Goal: Transaction & Acquisition: Purchase product/service

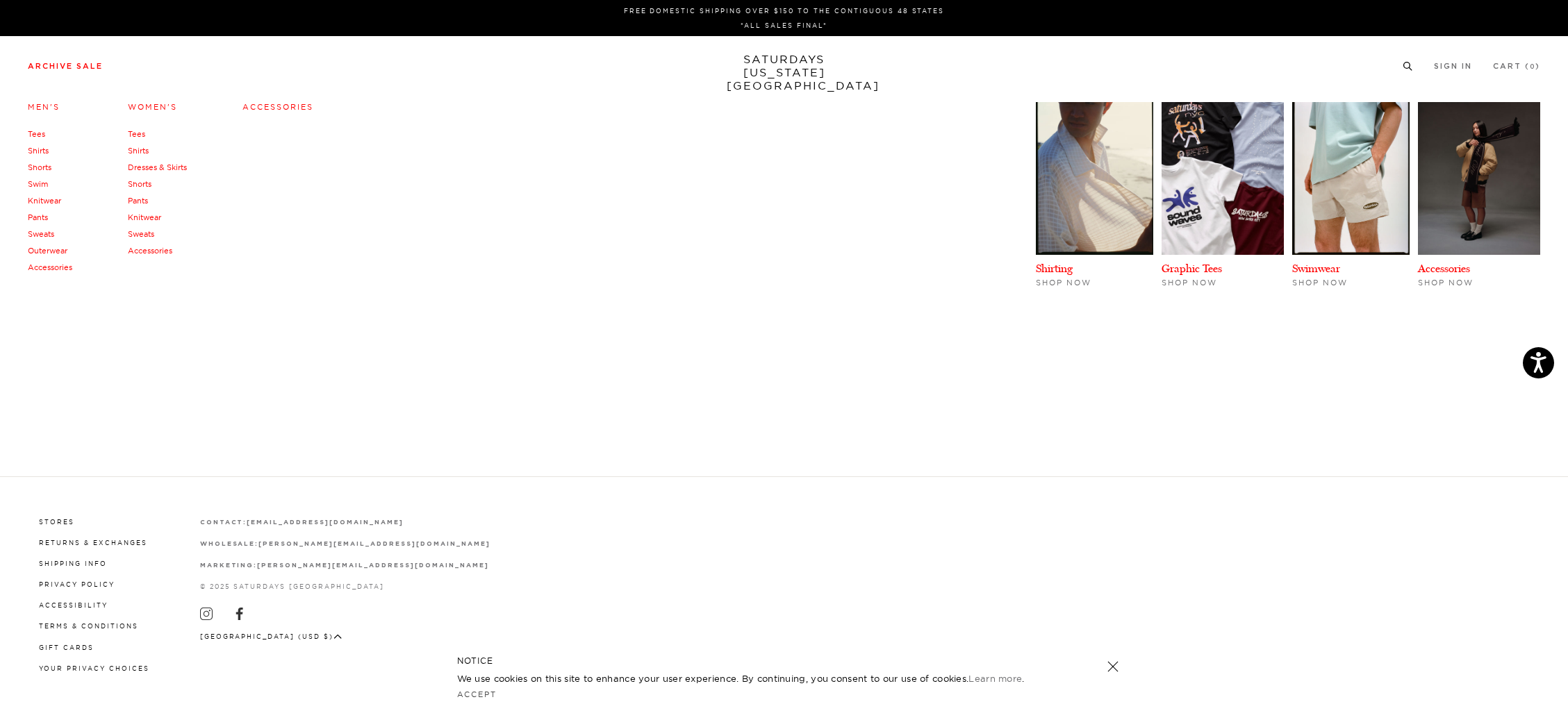
click at [54, 268] on link "Accessories" at bounding box center [49, 267] width 44 height 10
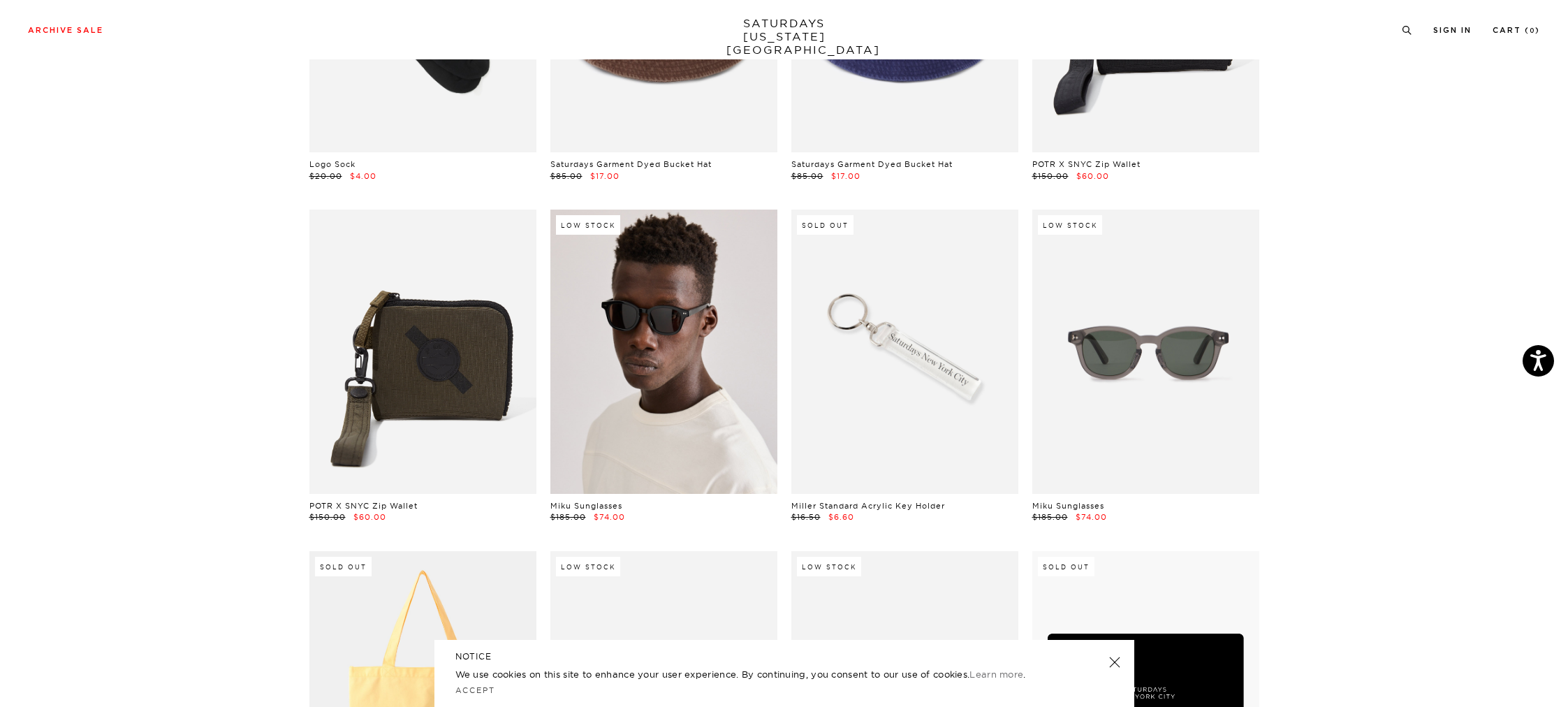
scroll to position [303, 0]
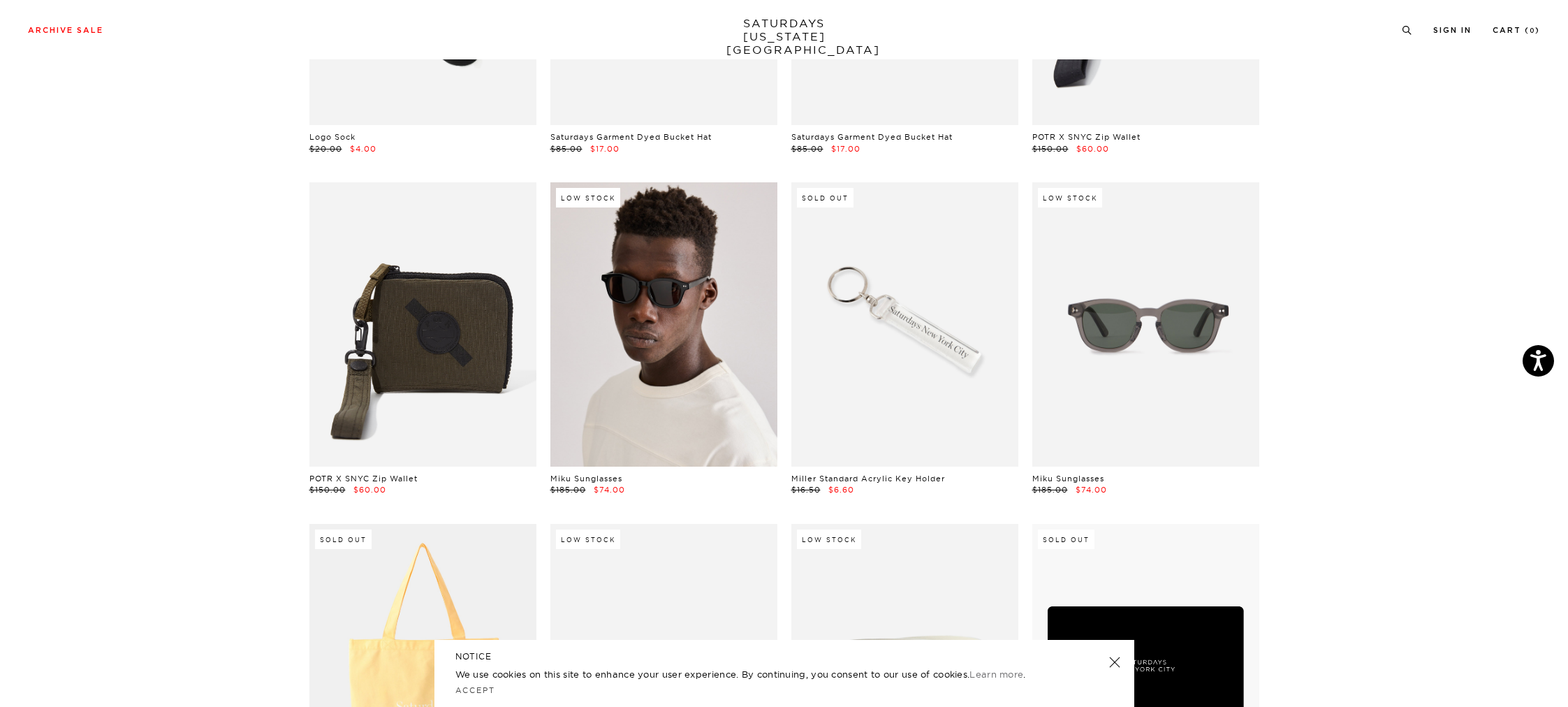
click at [654, 334] on link at bounding box center [664, 324] width 227 height 283
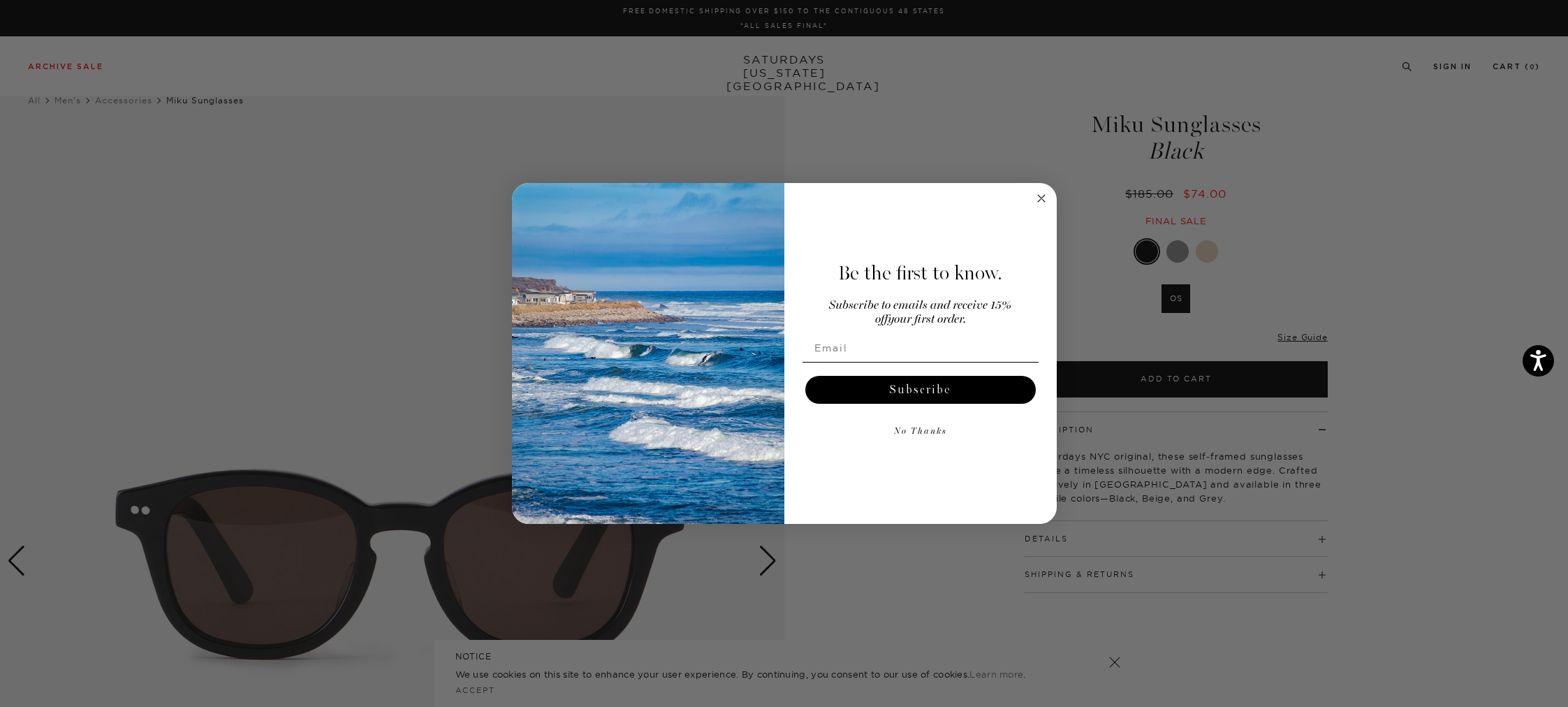
click at [845, 353] on input "Email" at bounding box center [920, 348] width 236 height 28
click at [1043, 199] on circle "Close dialog" at bounding box center [1041, 198] width 16 height 16
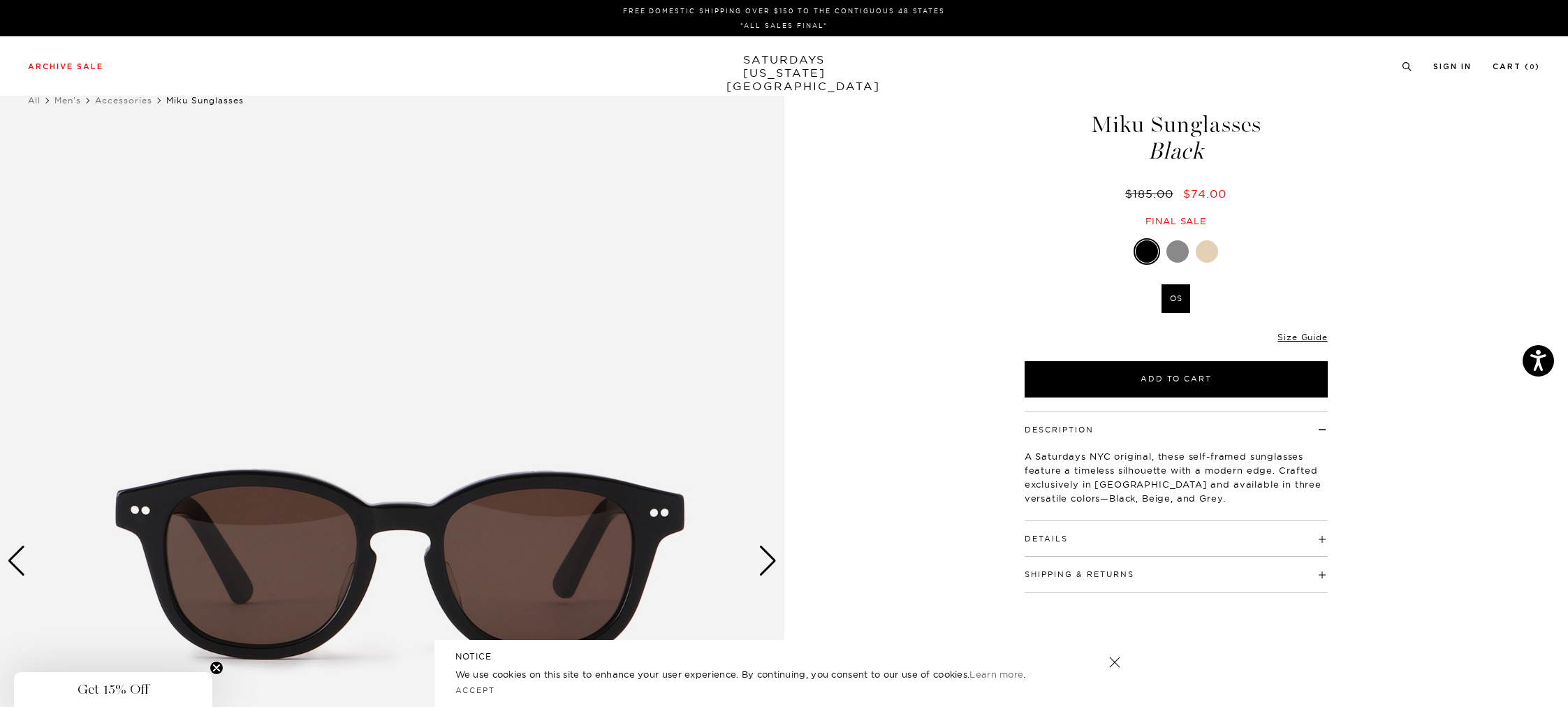
click at [980, 247] on div "1 / 4 5 / -2" at bounding box center [784, 560] width 1568 height 980
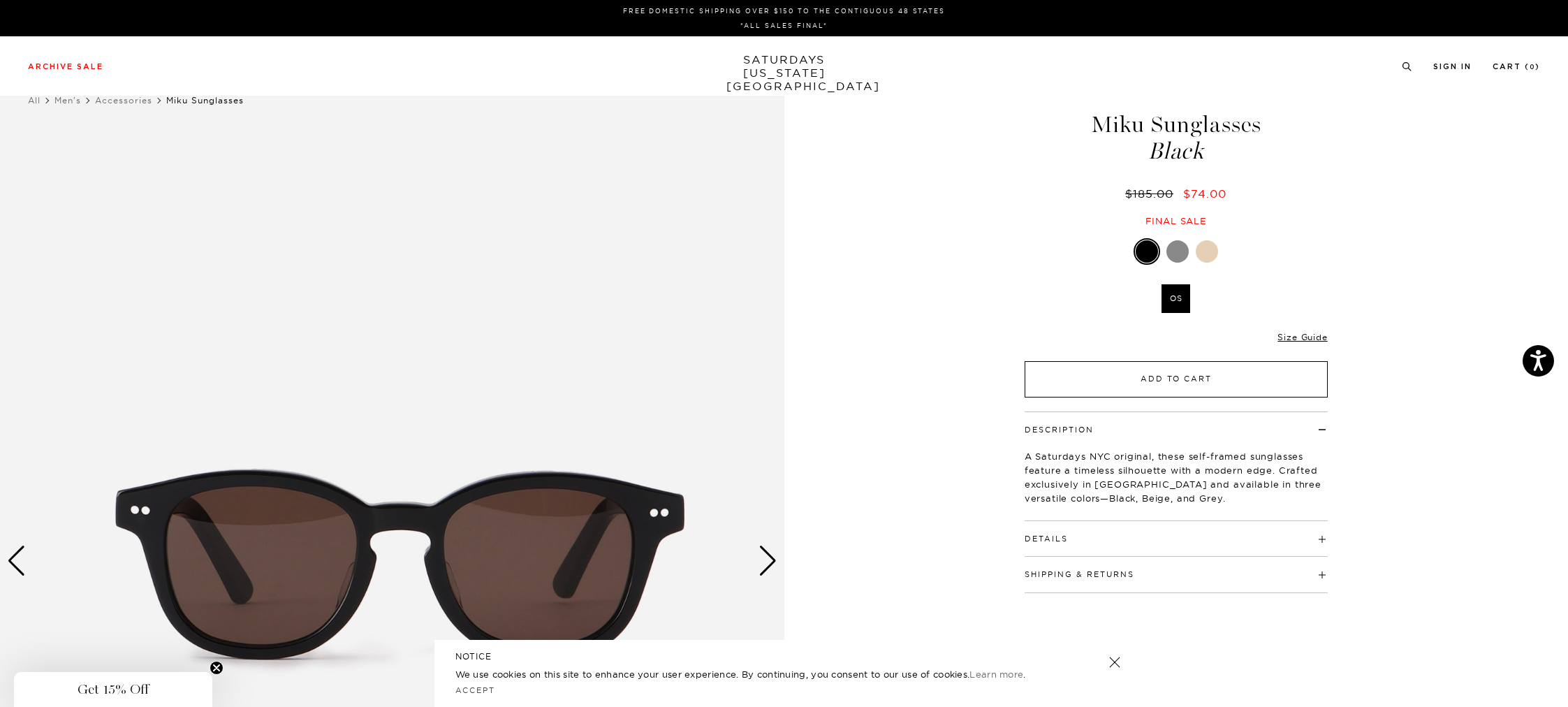
click at [1164, 384] on button "Add to Cart" at bounding box center [1176, 379] width 303 height 37
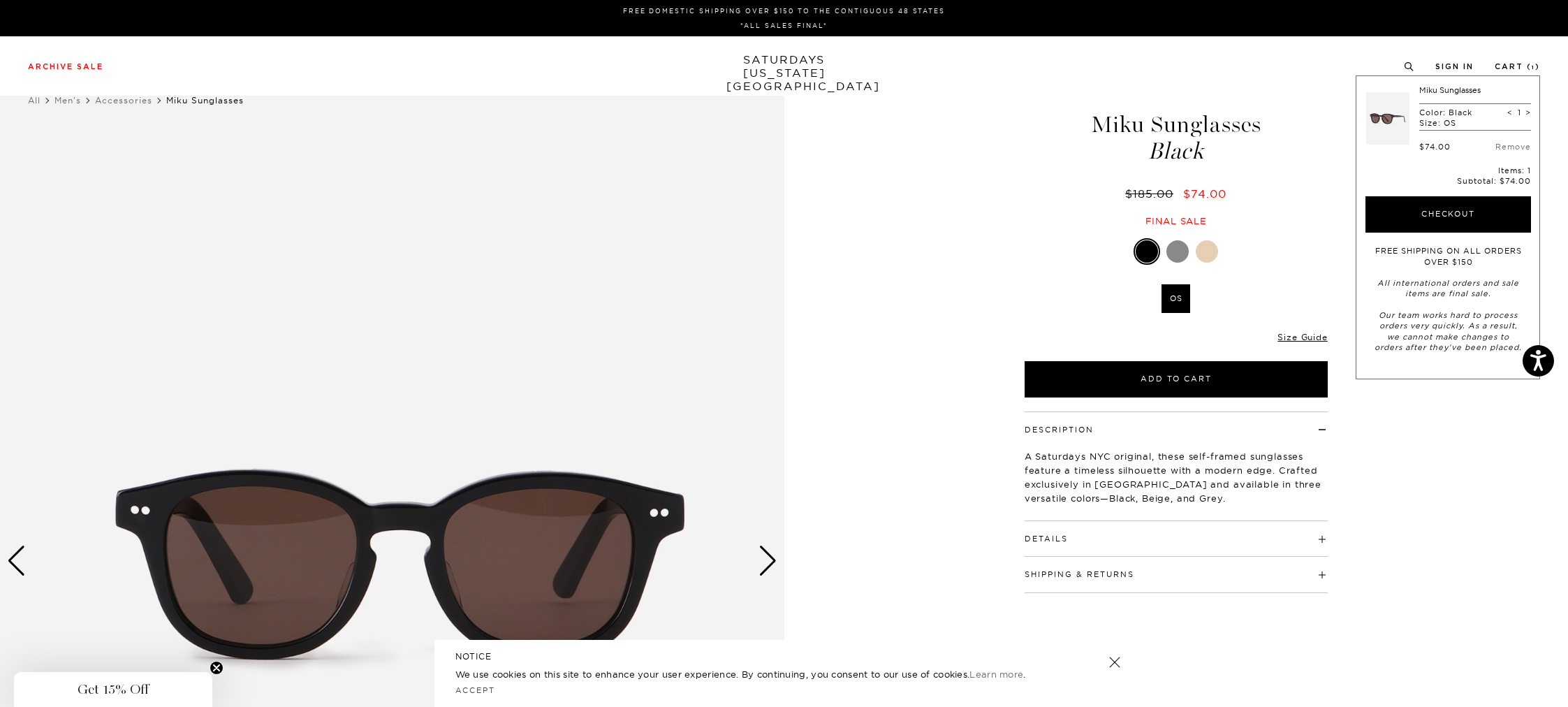
click at [892, 463] on div "1 / 4 5 / -2" at bounding box center [784, 560] width 1568 height 980
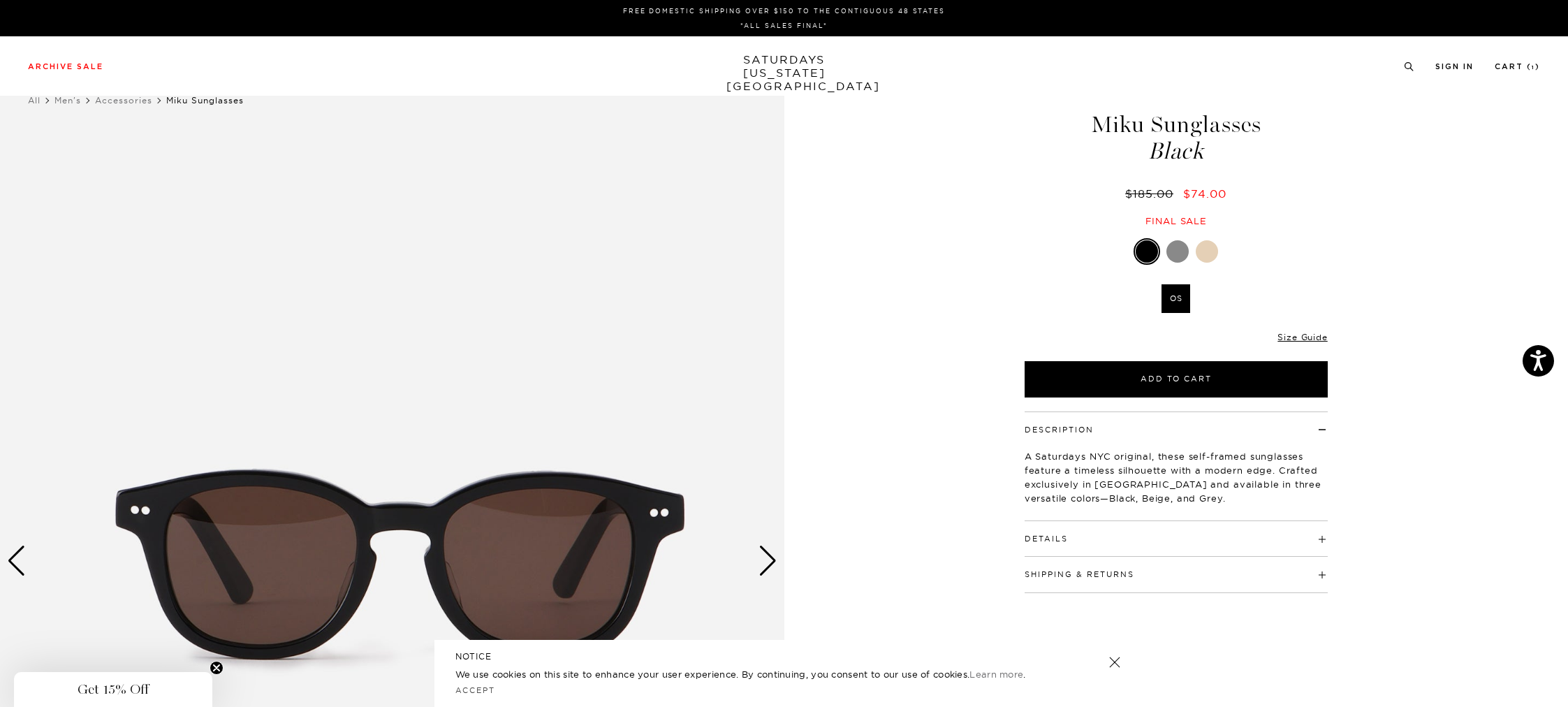
click at [115, 693] on span "Get 15% Off" at bounding box center [113, 689] width 71 height 17
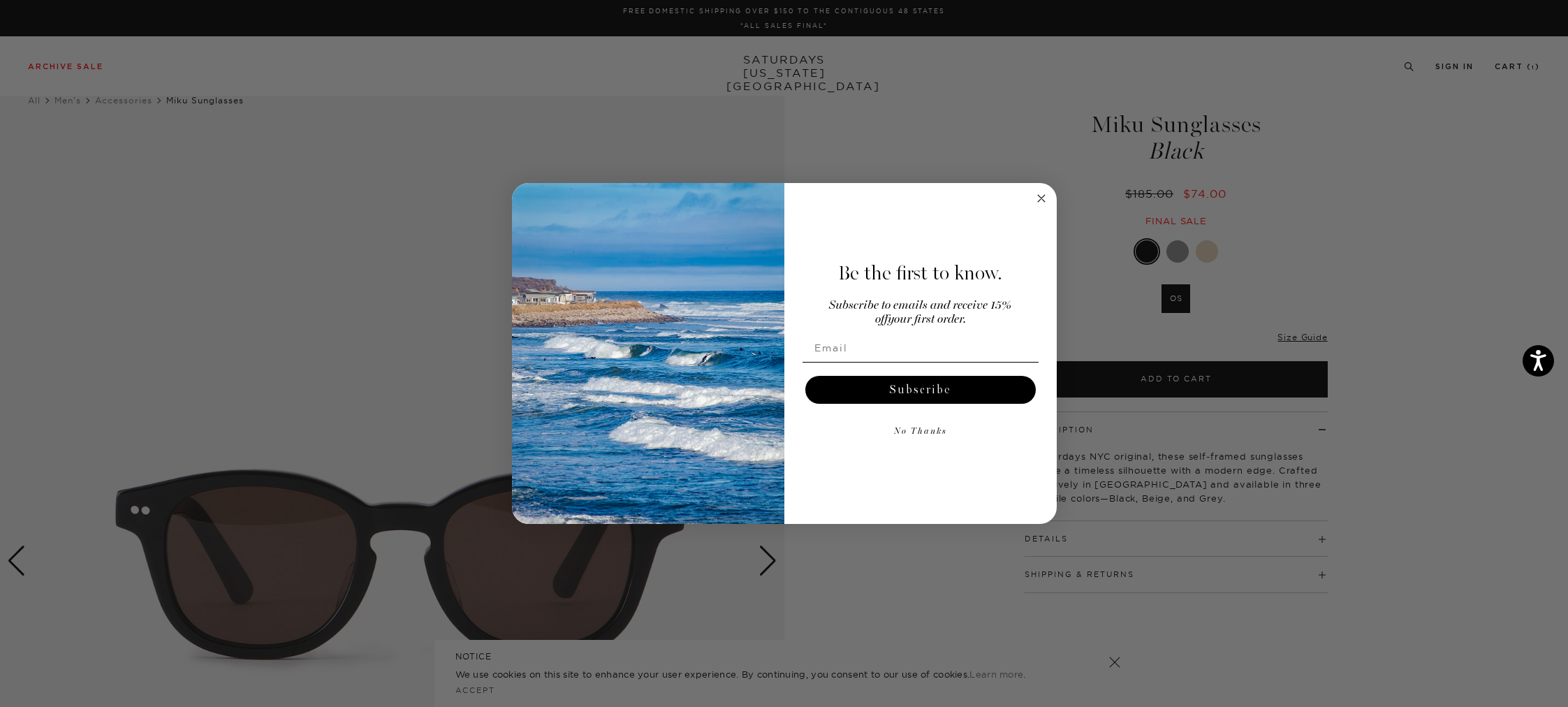
click at [875, 350] on input "Email" at bounding box center [920, 348] width 236 height 28
type input "jon.humanitas@gmail.com"
click at [916, 397] on button "Subscribe" at bounding box center [920, 390] width 230 height 28
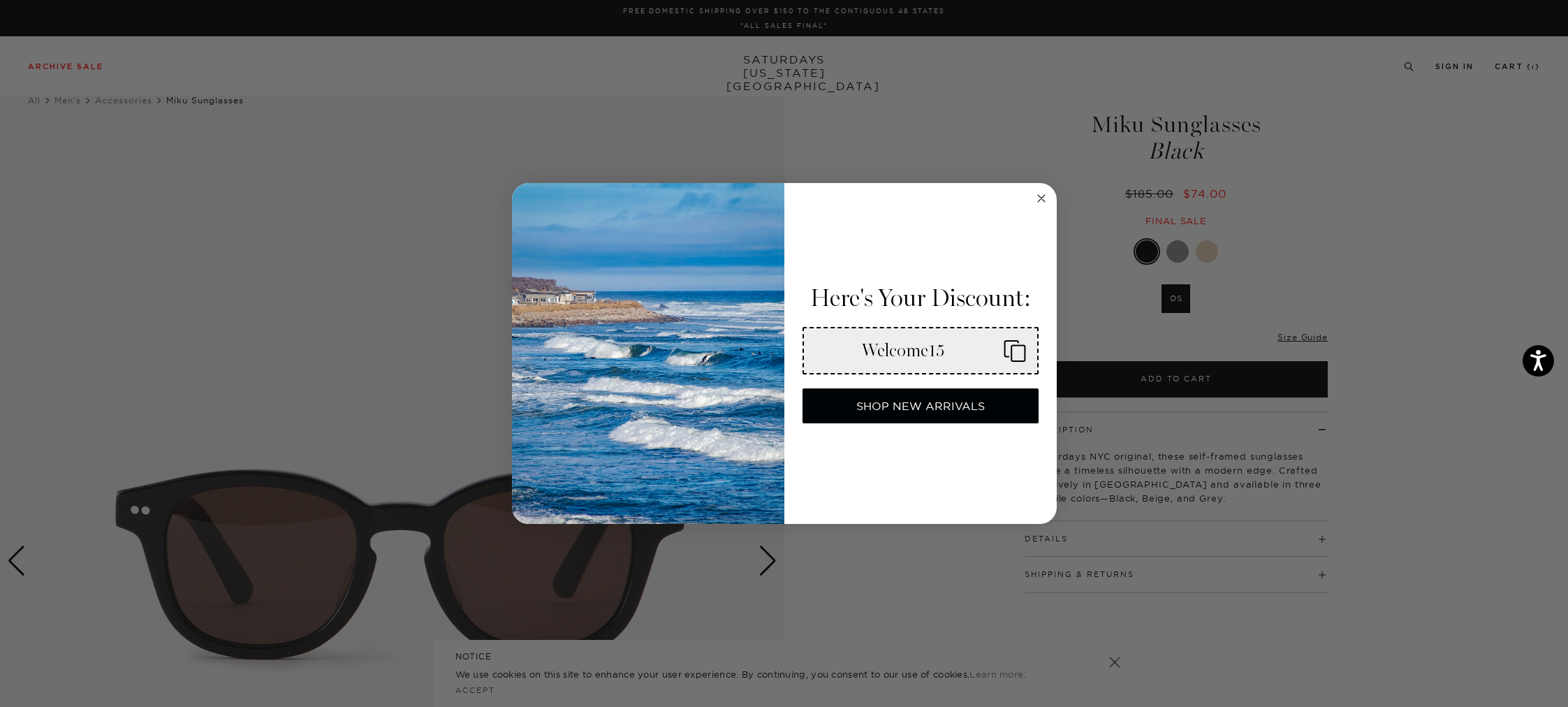
click at [919, 353] on div "Welcome15" at bounding box center [904, 350] width 177 height 21
click at [1044, 195] on icon "Close dialog" at bounding box center [1041, 198] width 7 height 7
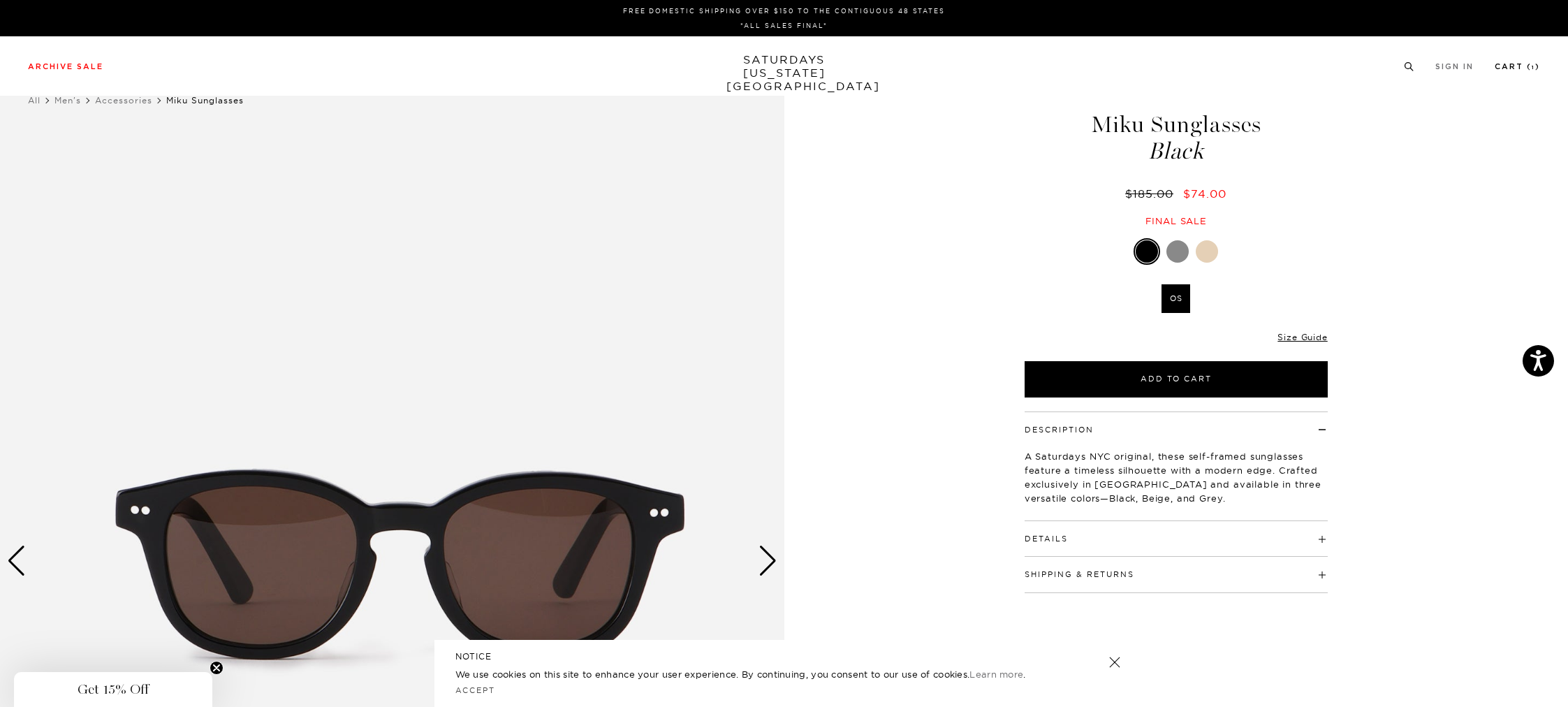
click at [1511, 69] on link "Cart ( 1 )" at bounding box center [1517, 66] width 45 height 8
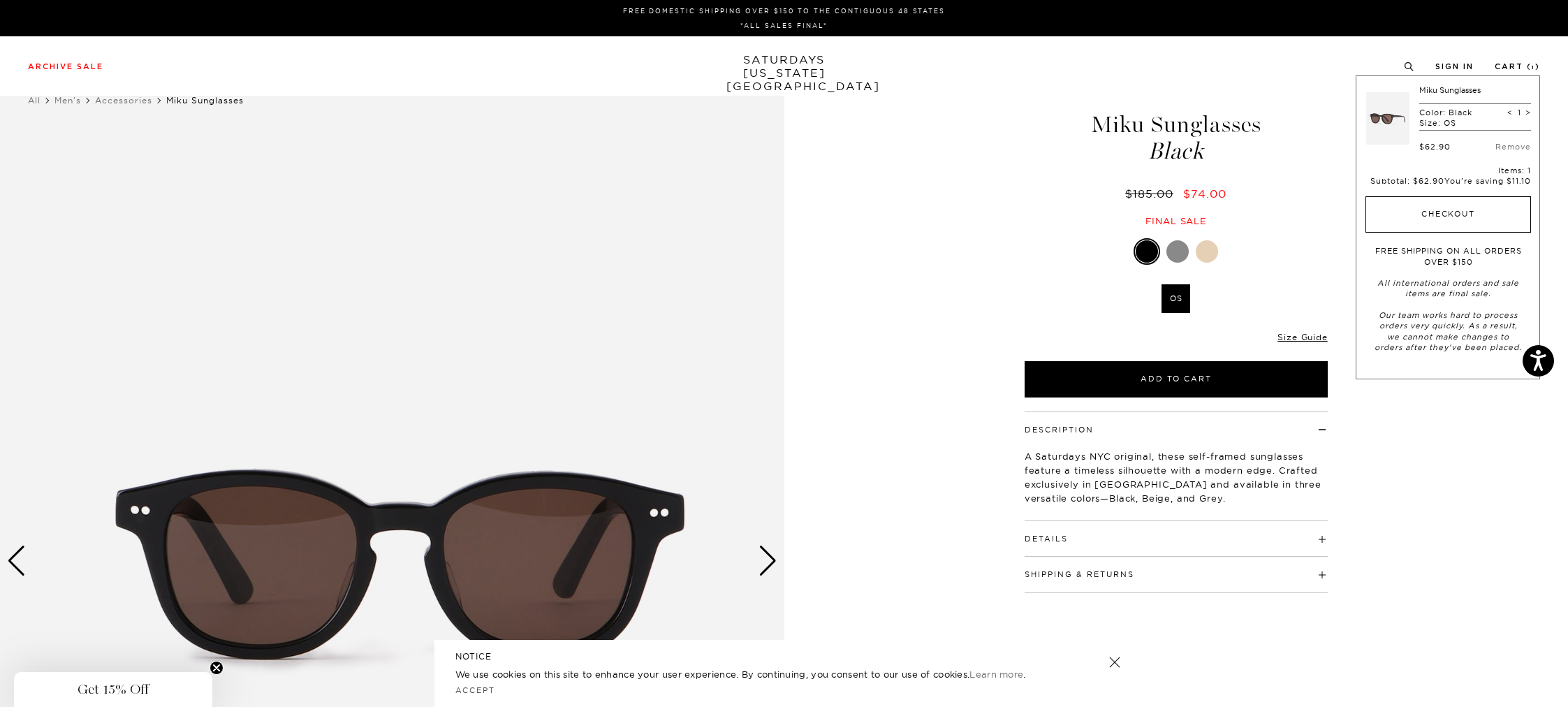
click at [1434, 217] on button "Checkout" at bounding box center [1448, 215] width 165 height 37
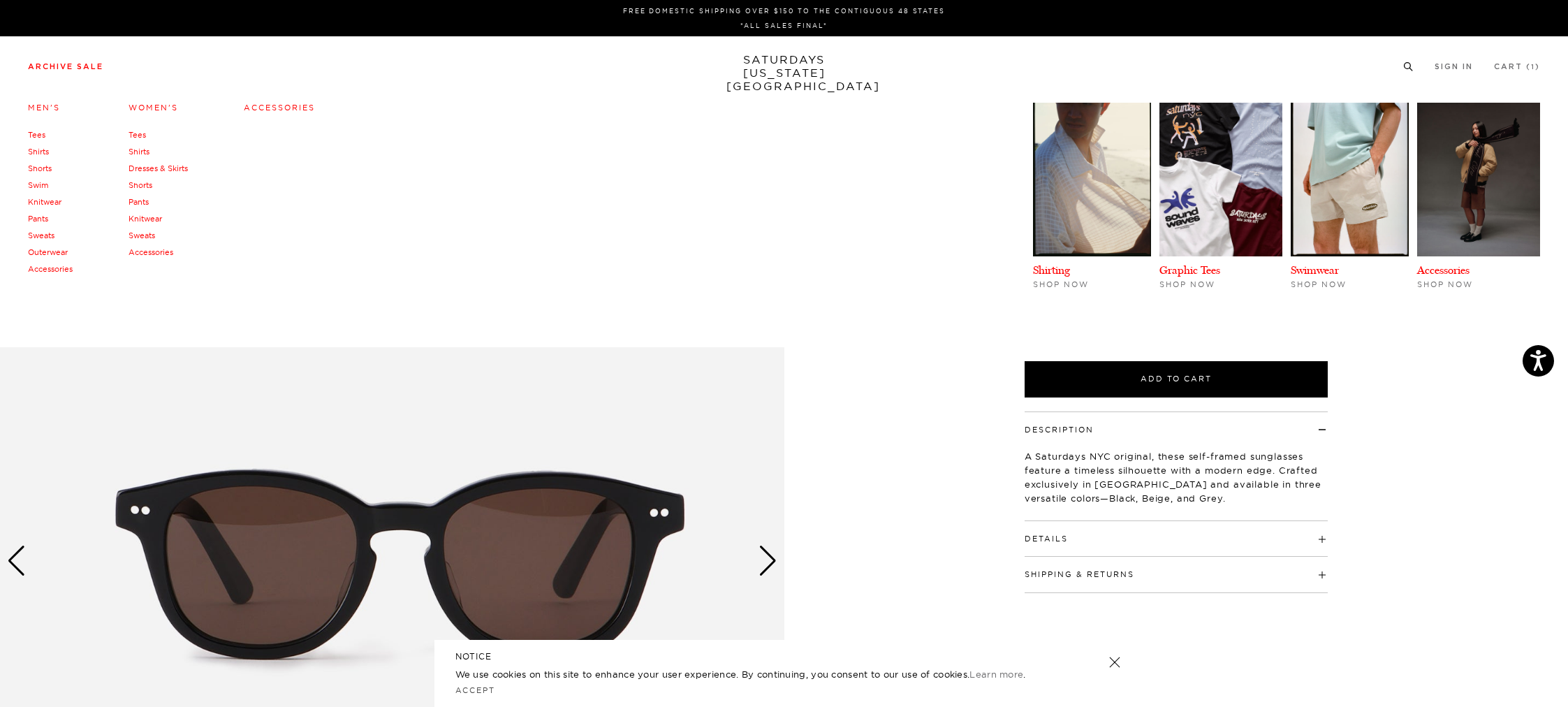
click at [44, 109] on link "Men's" at bounding box center [43, 107] width 32 height 10
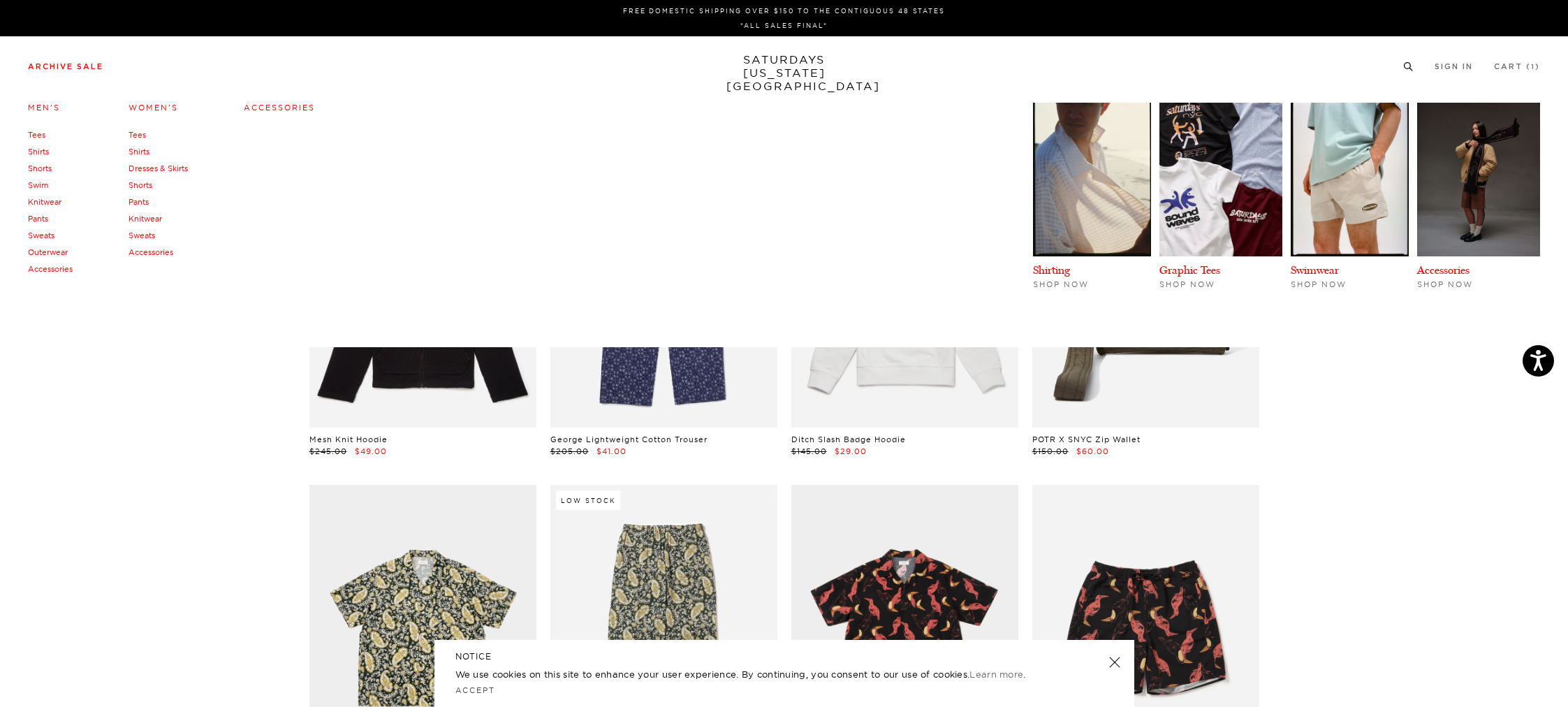
click at [148, 104] on link "Women's" at bounding box center [153, 107] width 50 height 10
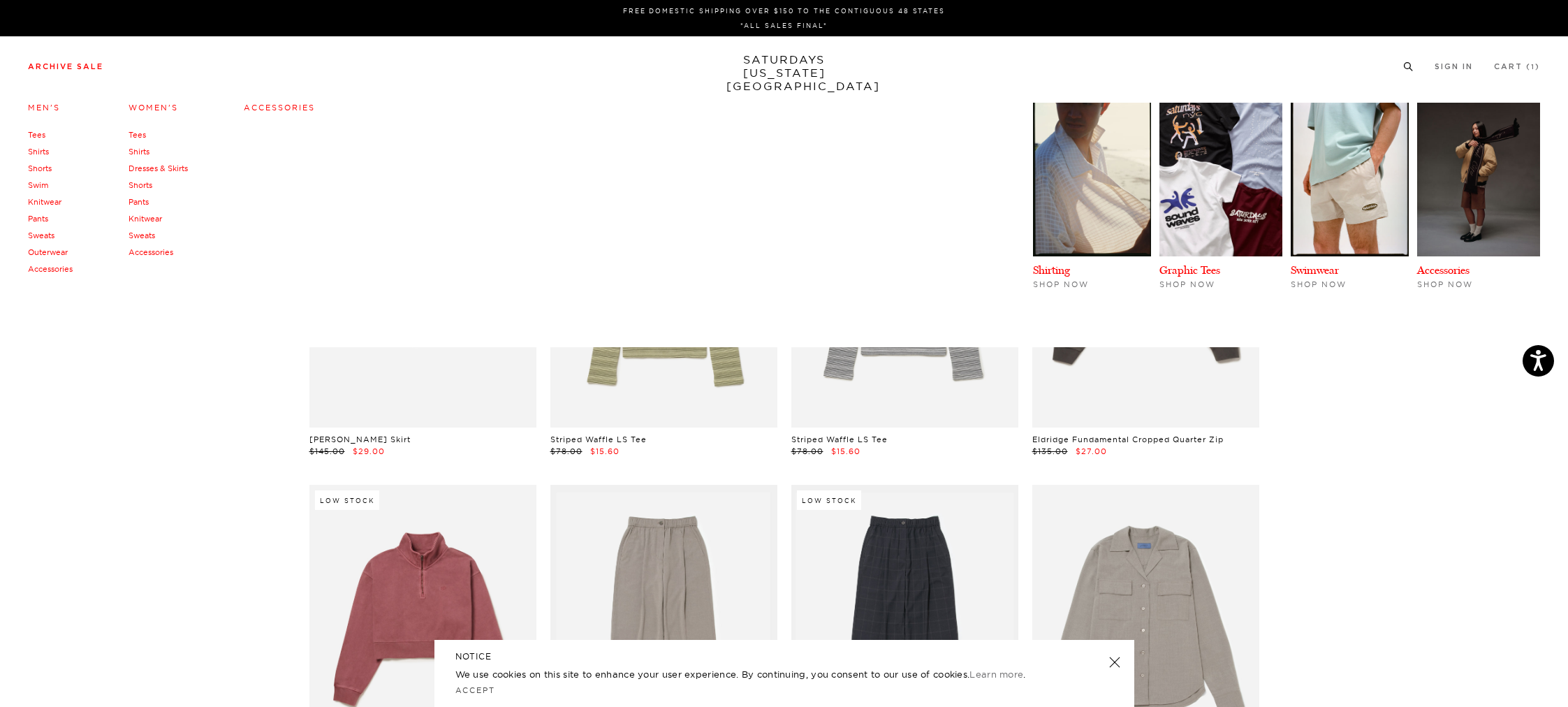
click at [41, 103] on link "Men's" at bounding box center [43, 107] width 32 height 10
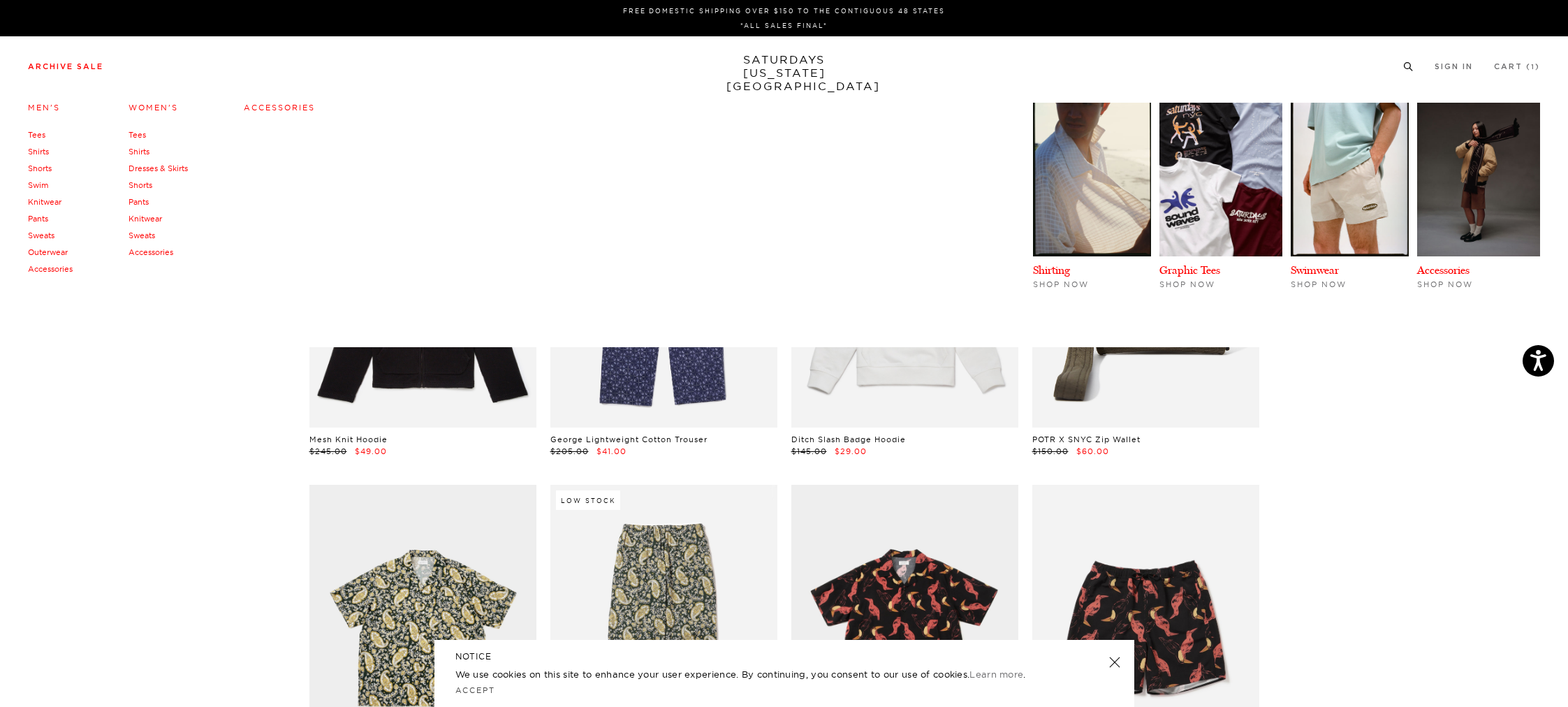
click at [283, 106] on link "Accessories" at bounding box center [279, 107] width 71 height 10
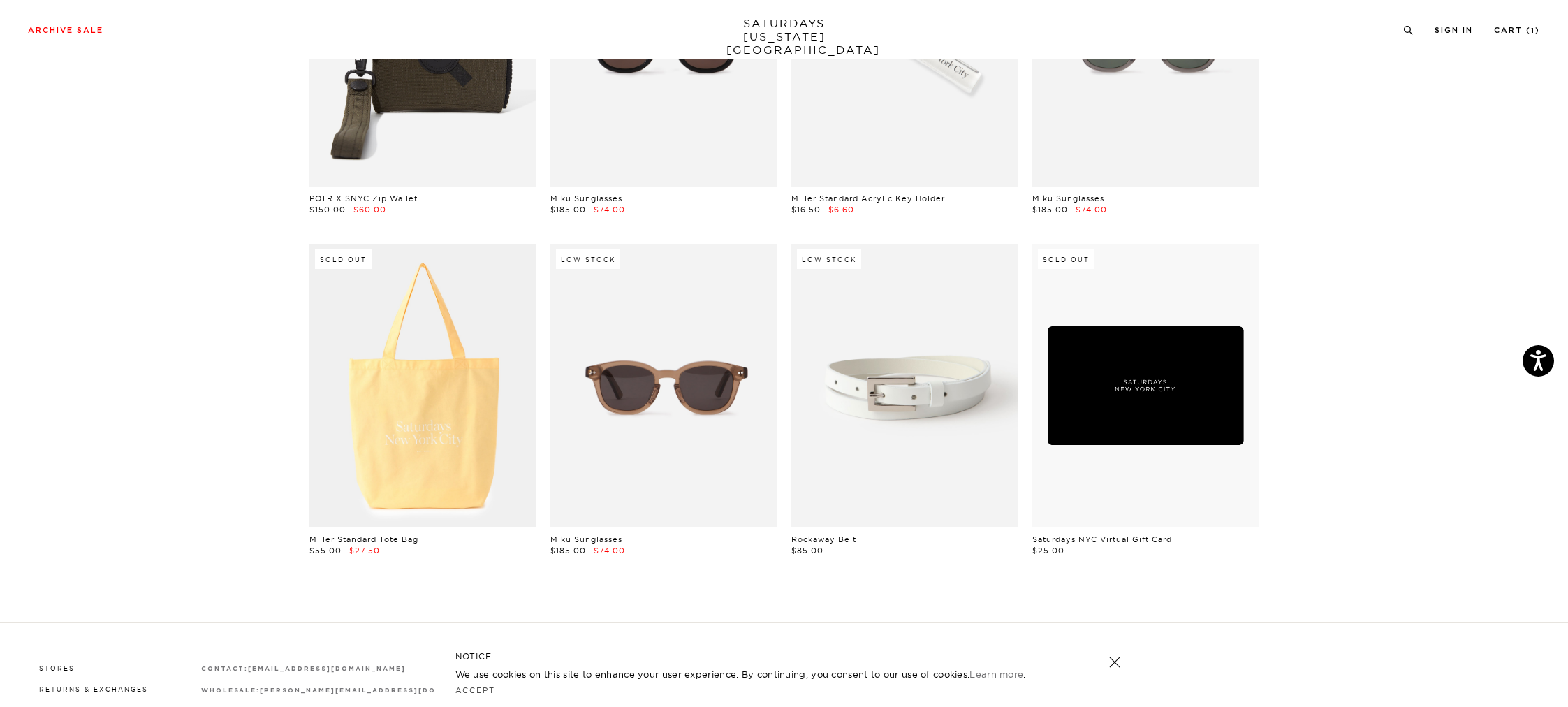
scroll to position [621, 0]
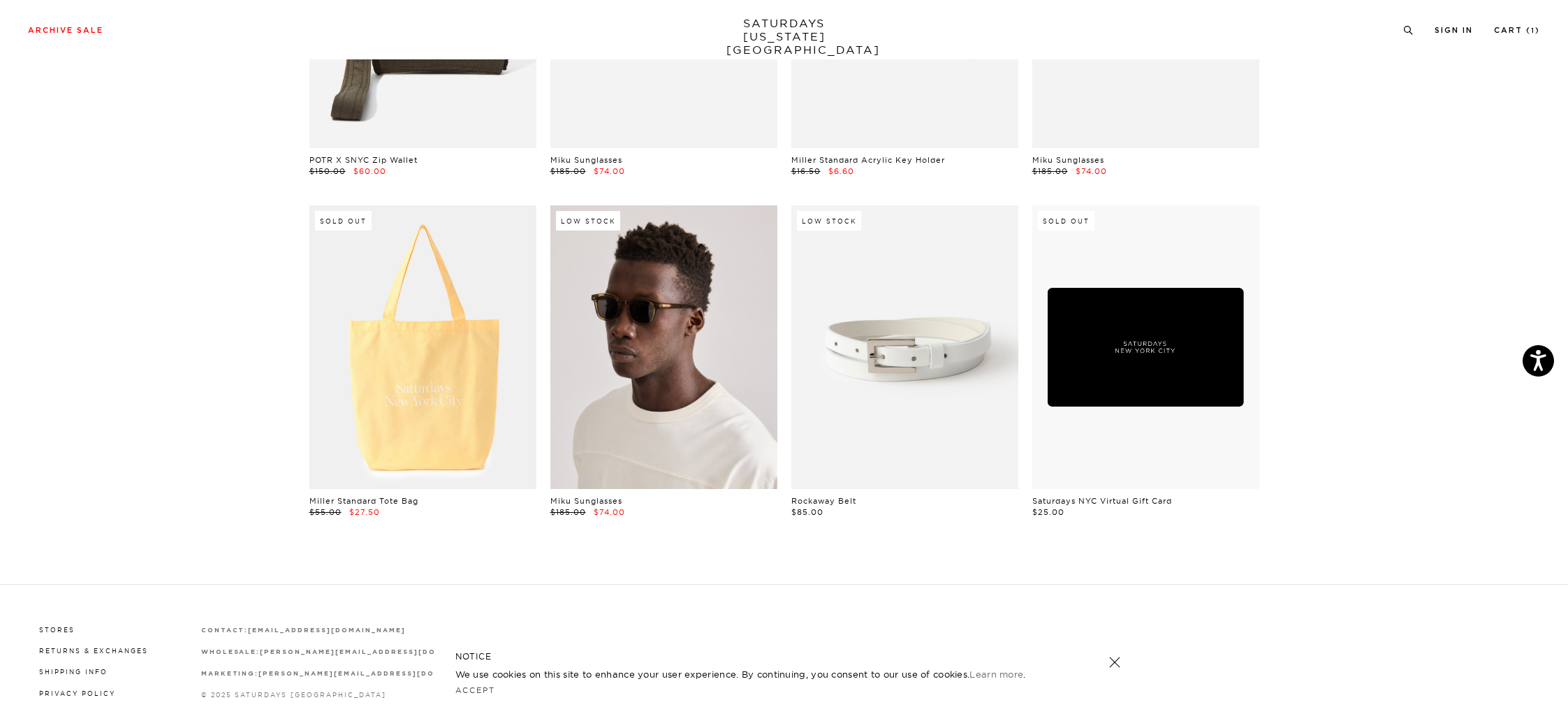
click at [675, 403] on link at bounding box center [664, 347] width 227 height 283
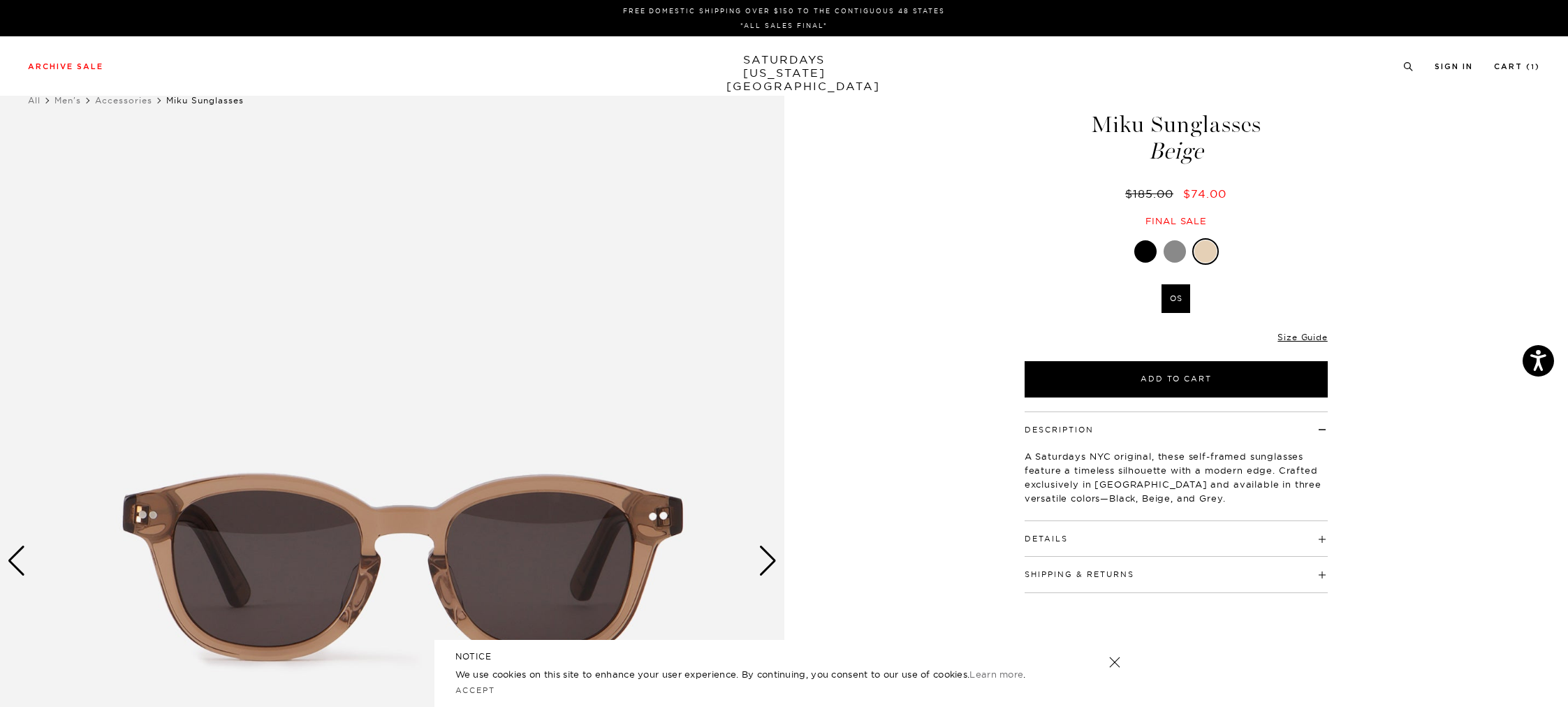
click at [772, 563] on div "Next slide" at bounding box center [768, 560] width 19 height 30
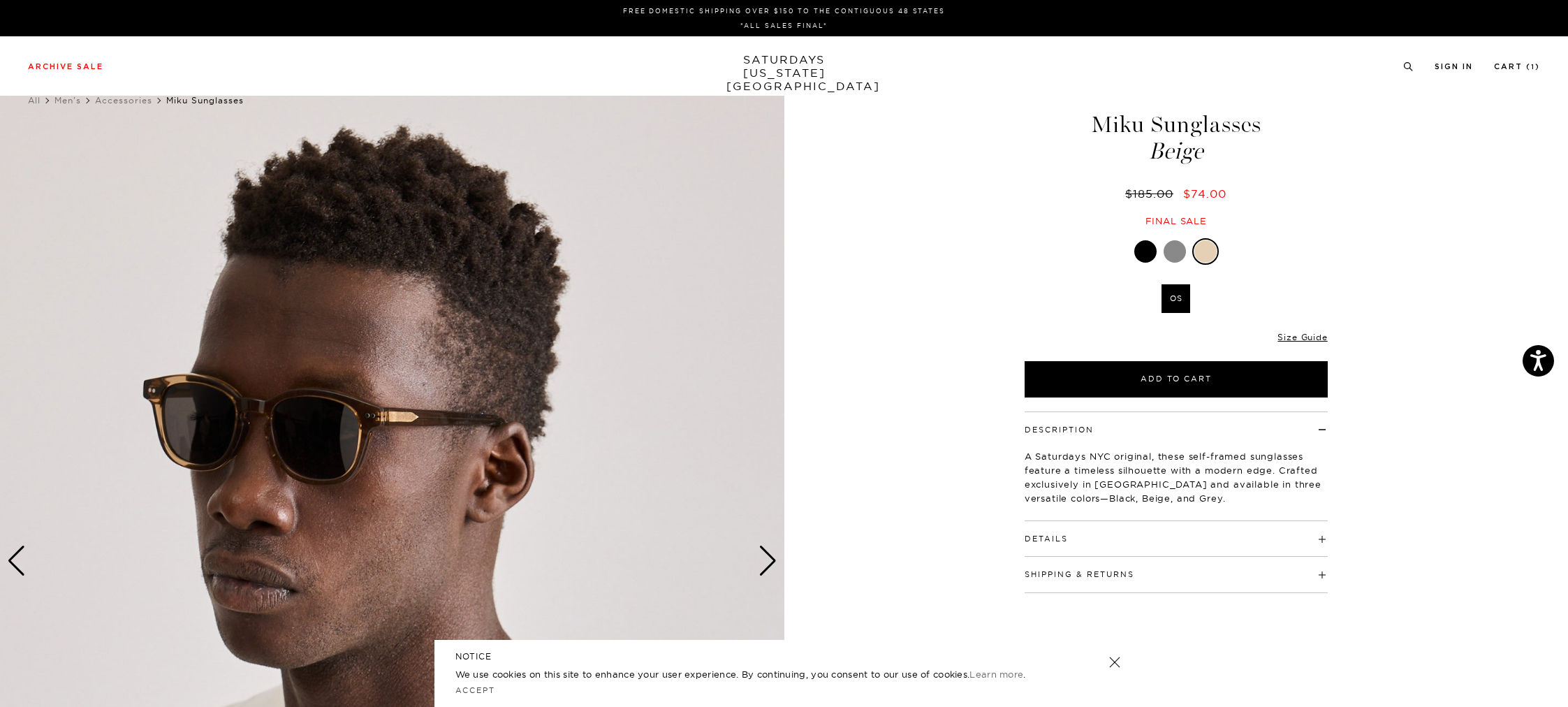
click at [771, 562] on div "Next slide" at bounding box center [768, 560] width 19 height 30
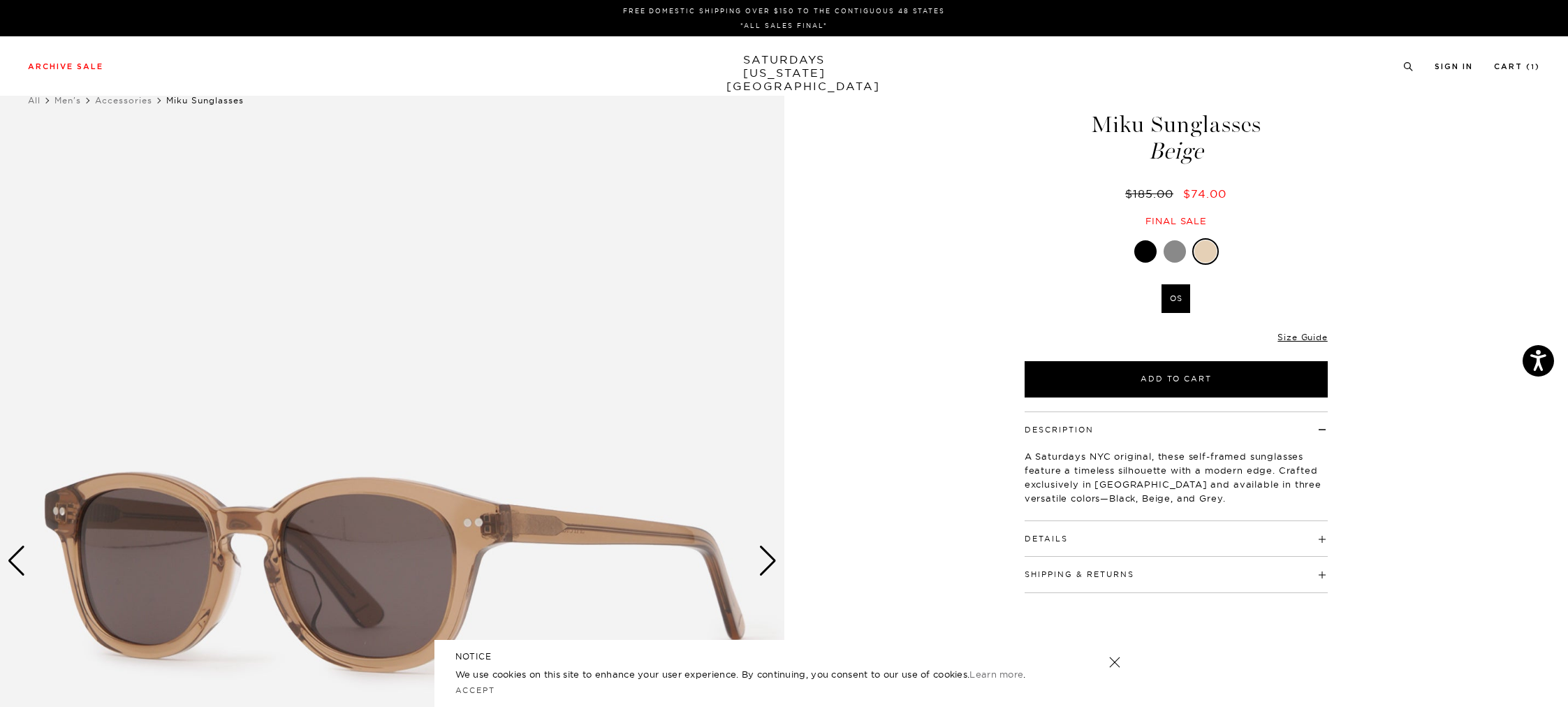
click at [771, 562] on div "Next slide" at bounding box center [768, 560] width 19 height 30
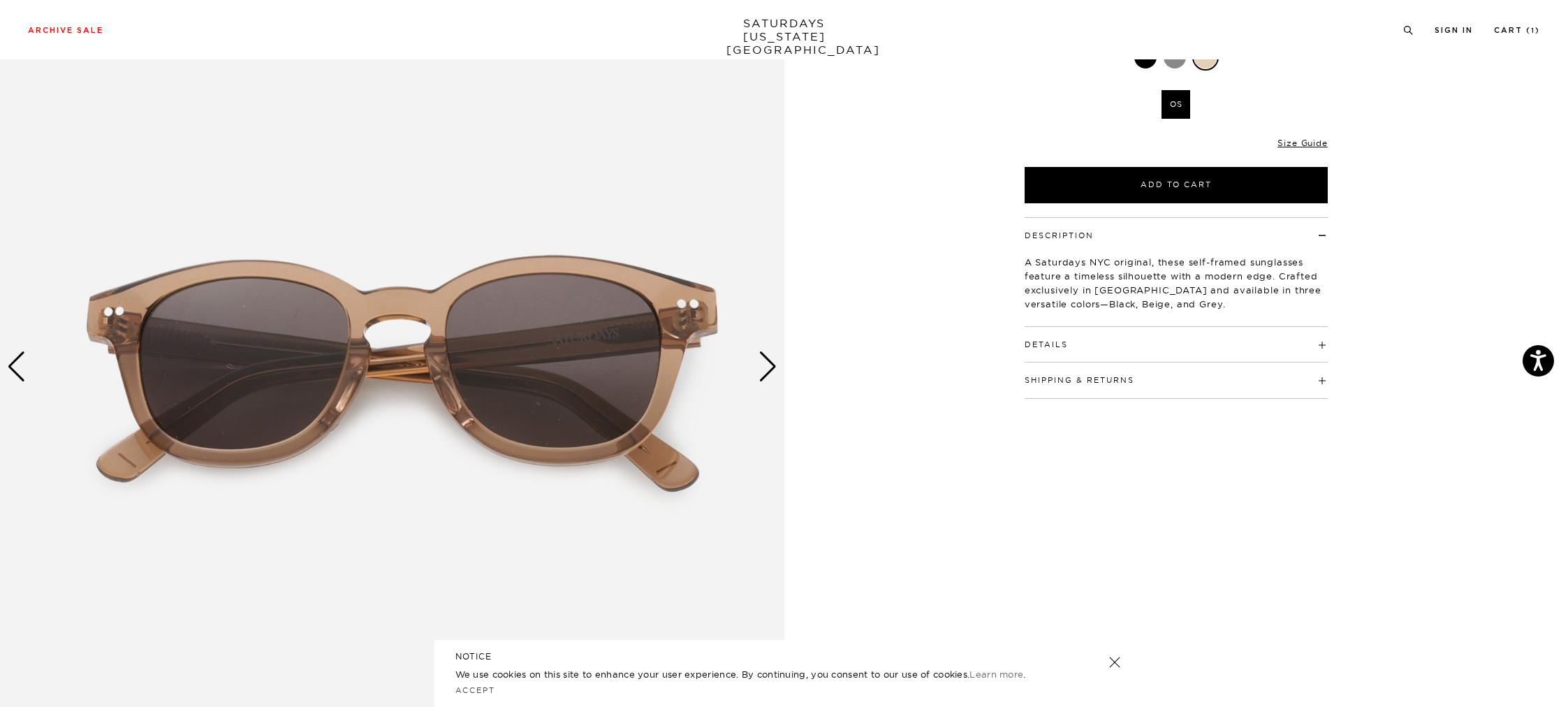
scroll to position [200, 0]
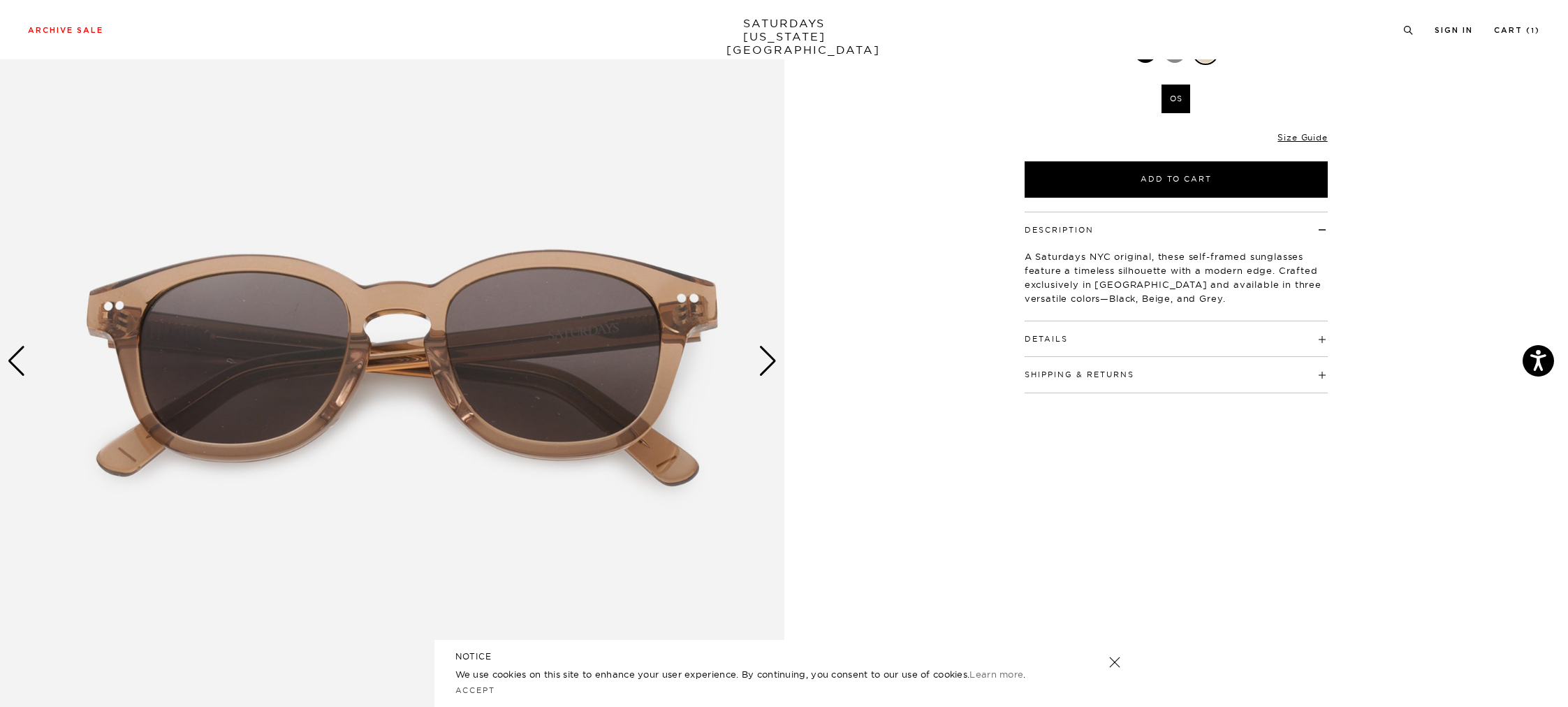
click at [770, 370] on div "Next slide" at bounding box center [768, 360] width 19 height 30
click at [770, 364] on div "Next slide" at bounding box center [768, 360] width 19 height 30
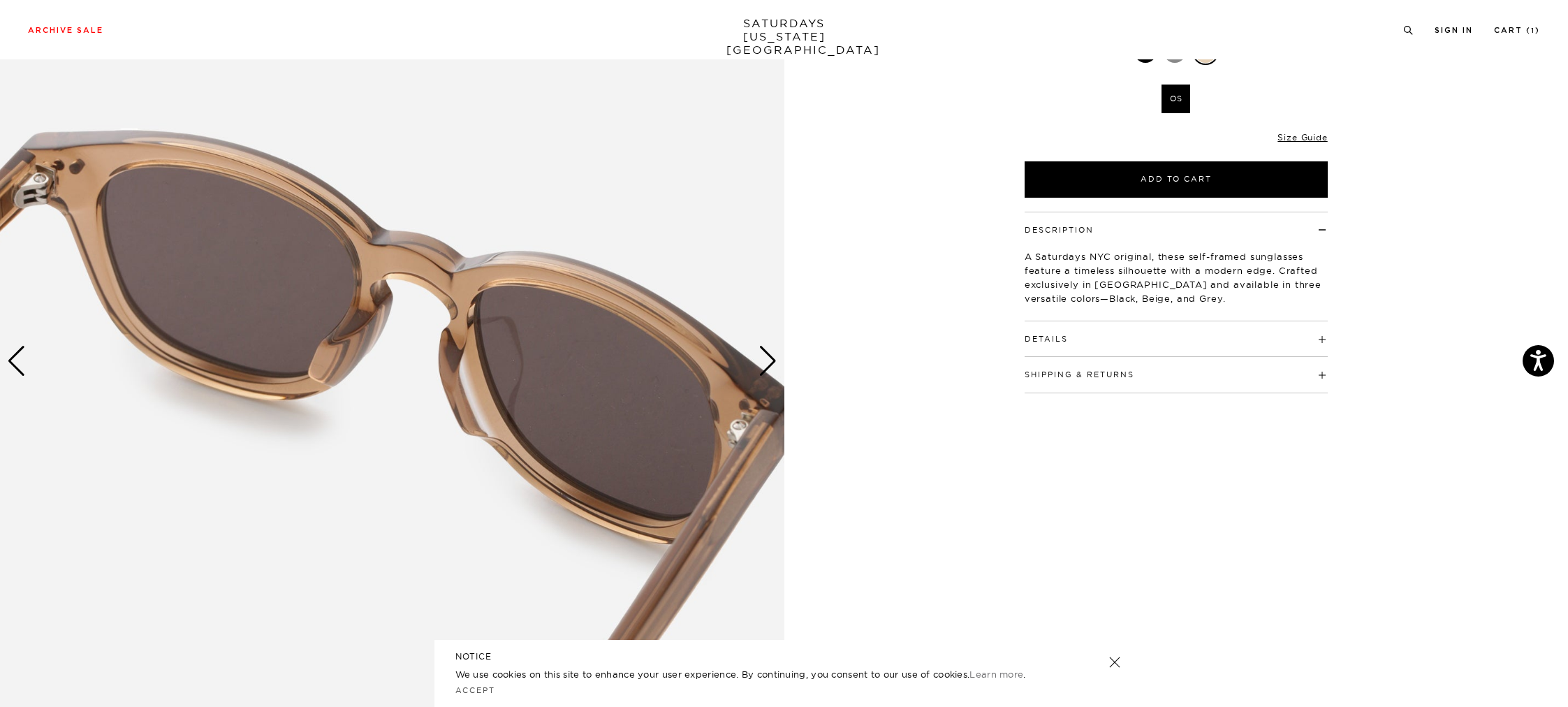
click at [770, 364] on div "Next slide" at bounding box center [768, 360] width 19 height 30
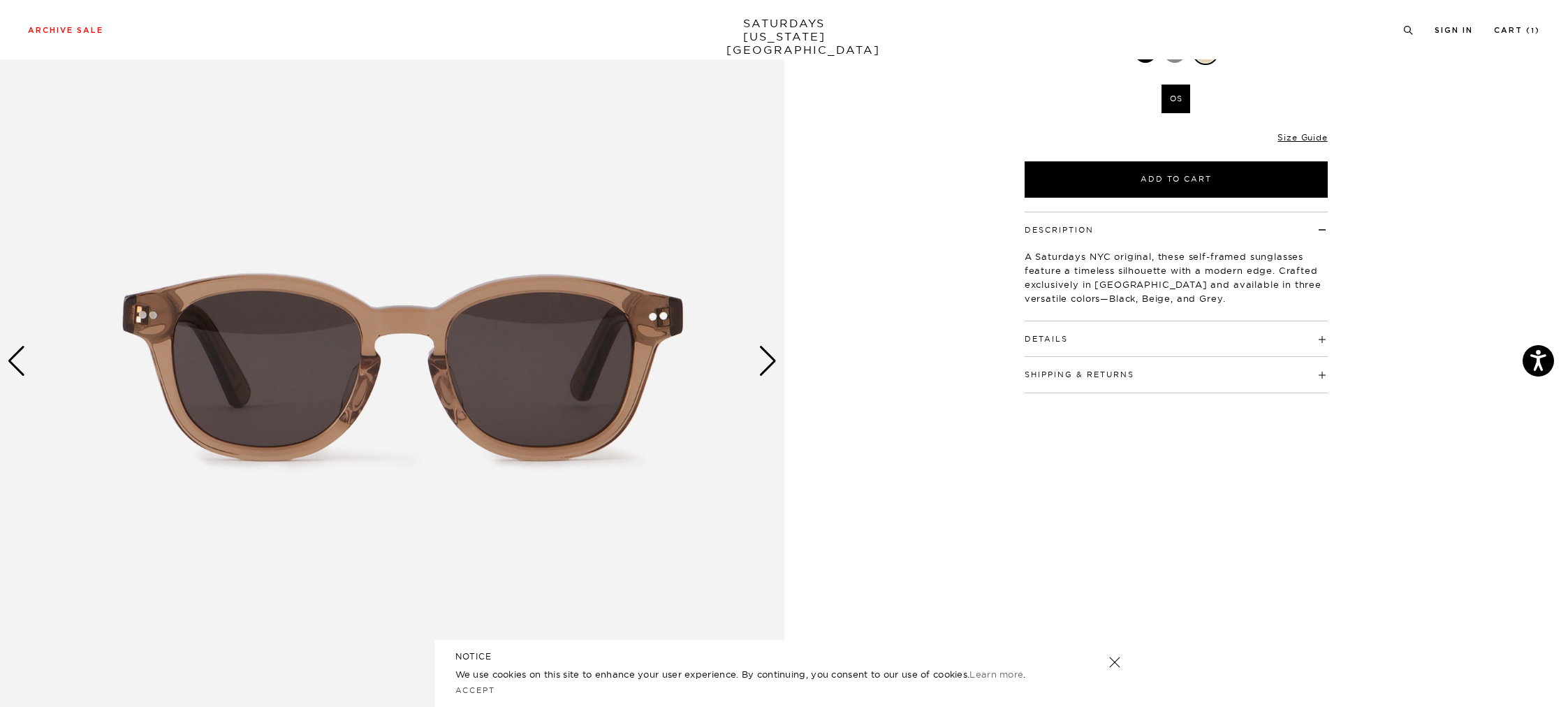
click at [770, 364] on div "Next slide" at bounding box center [768, 360] width 19 height 30
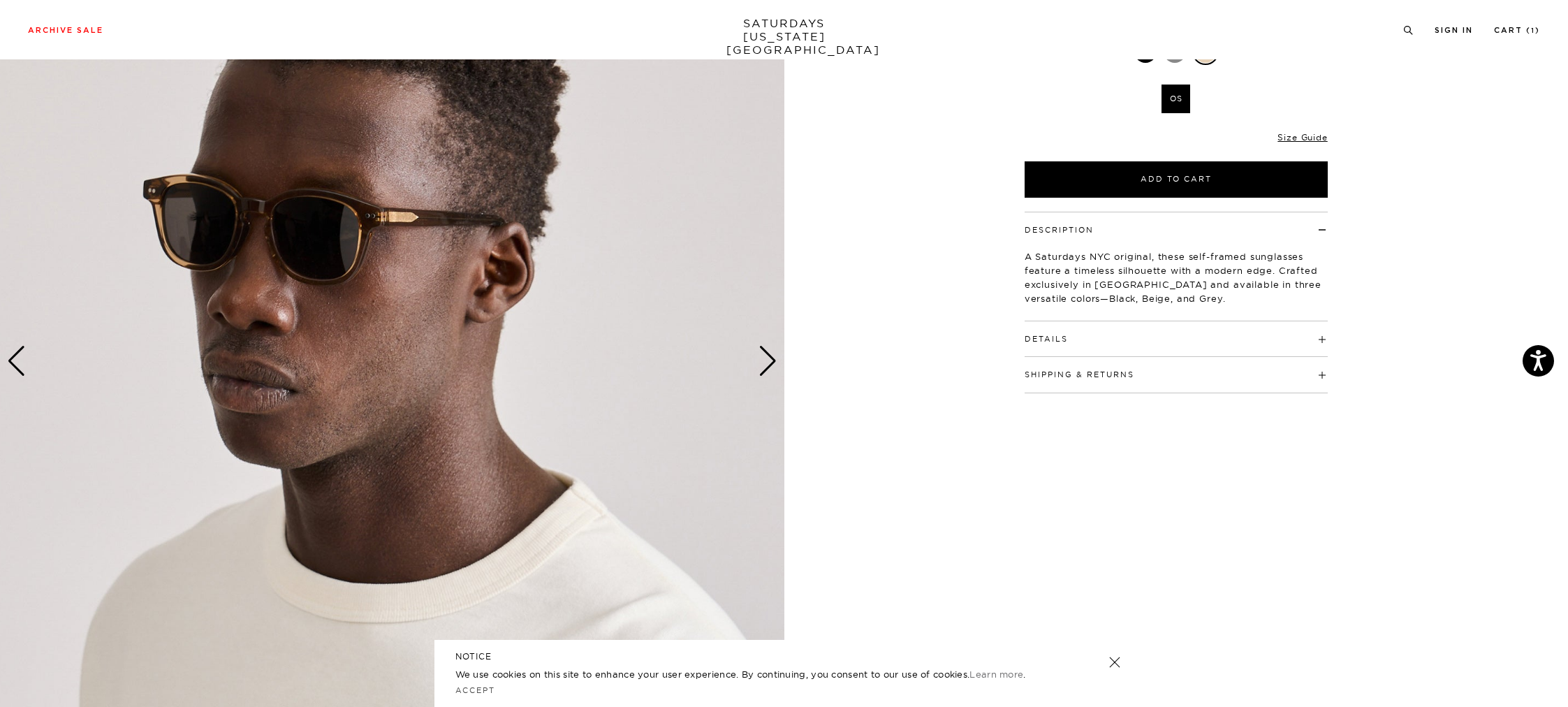
click at [770, 363] on div "Next slide" at bounding box center [768, 360] width 19 height 30
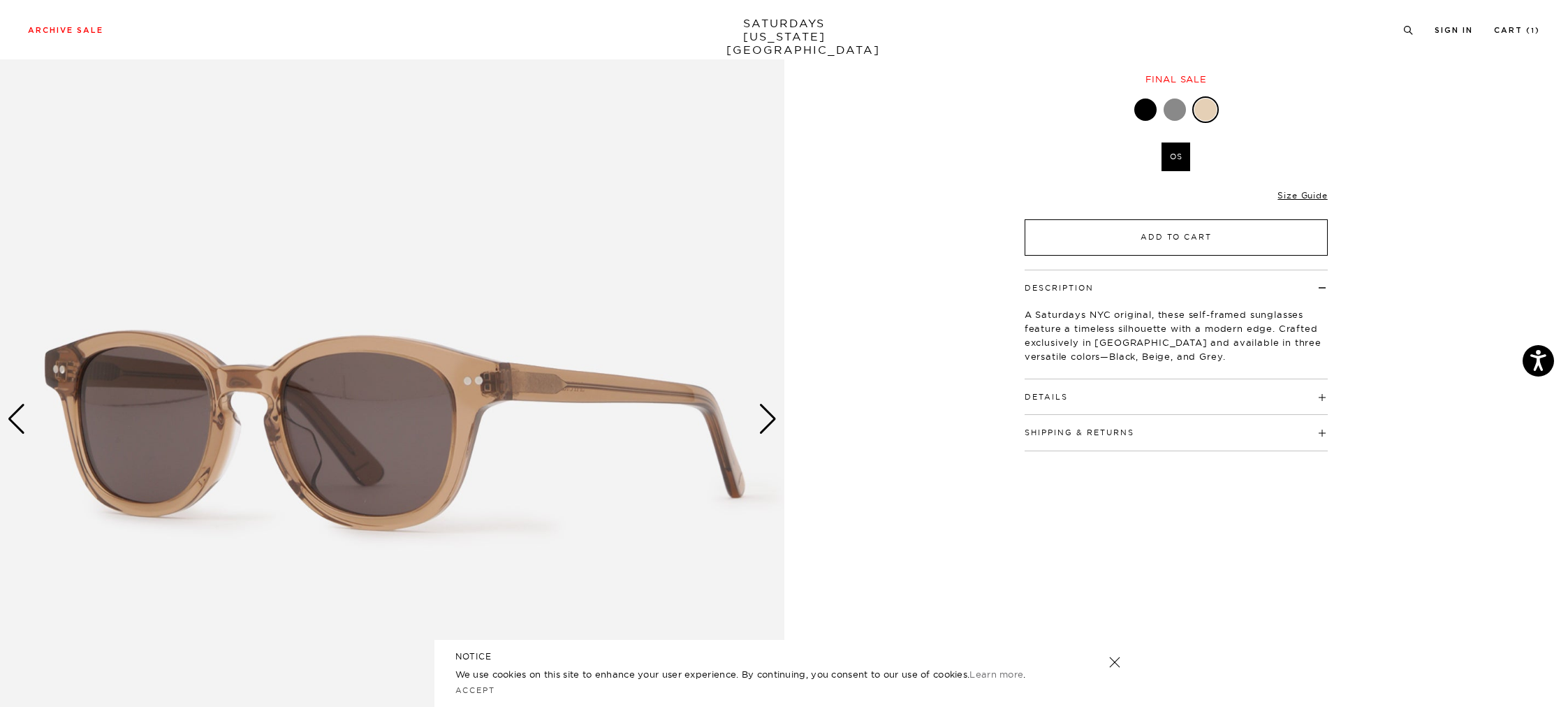
scroll to position [85, 0]
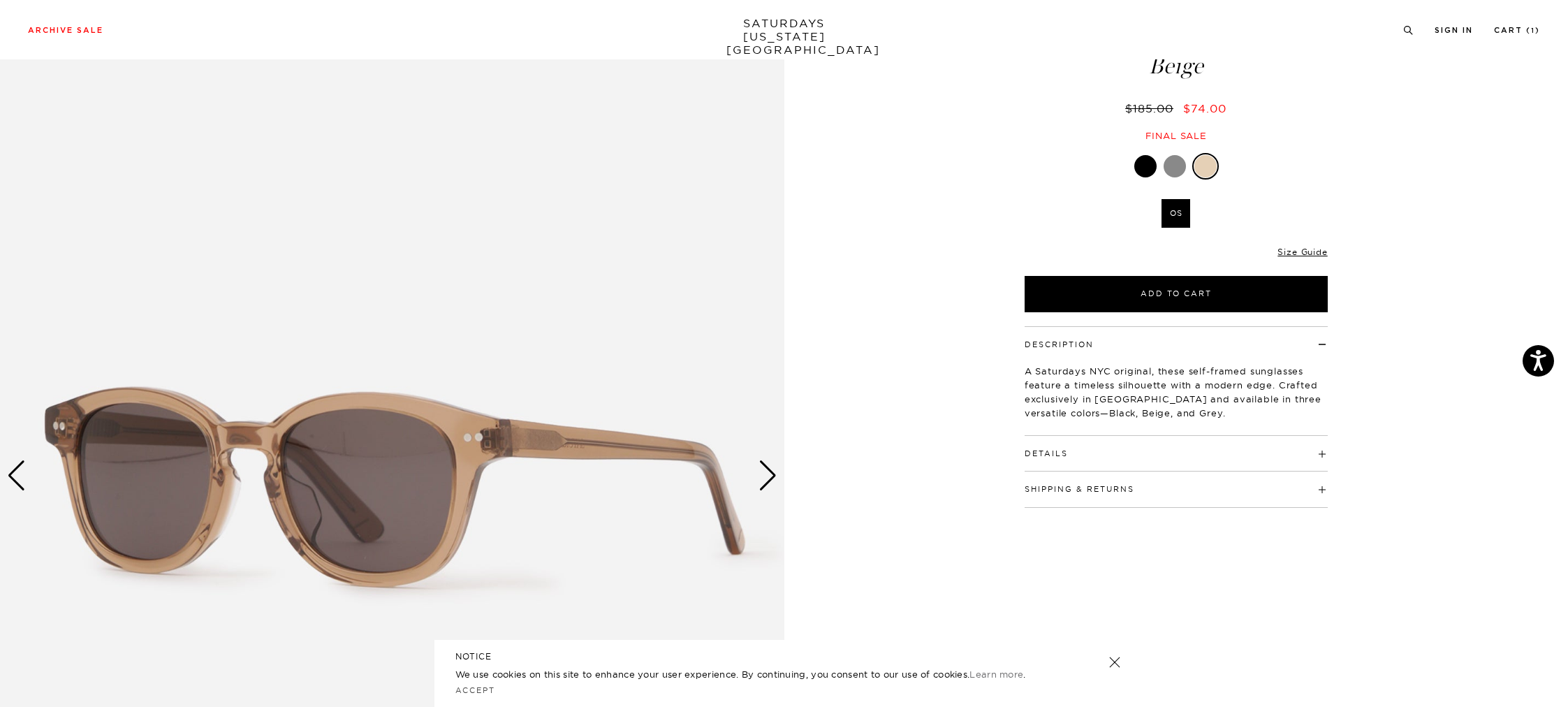
click at [1174, 166] on div at bounding box center [1175, 166] width 23 height 23
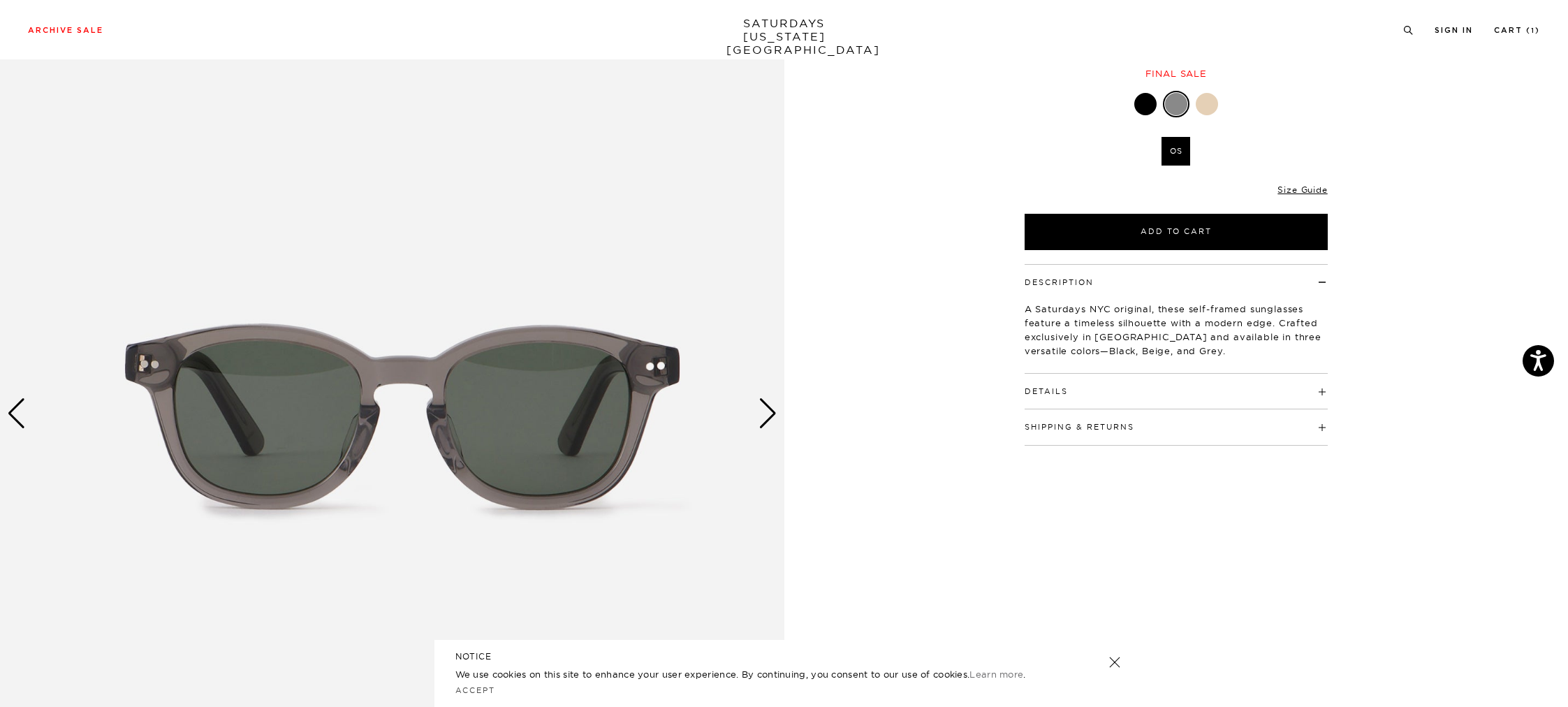
scroll to position [207, 0]
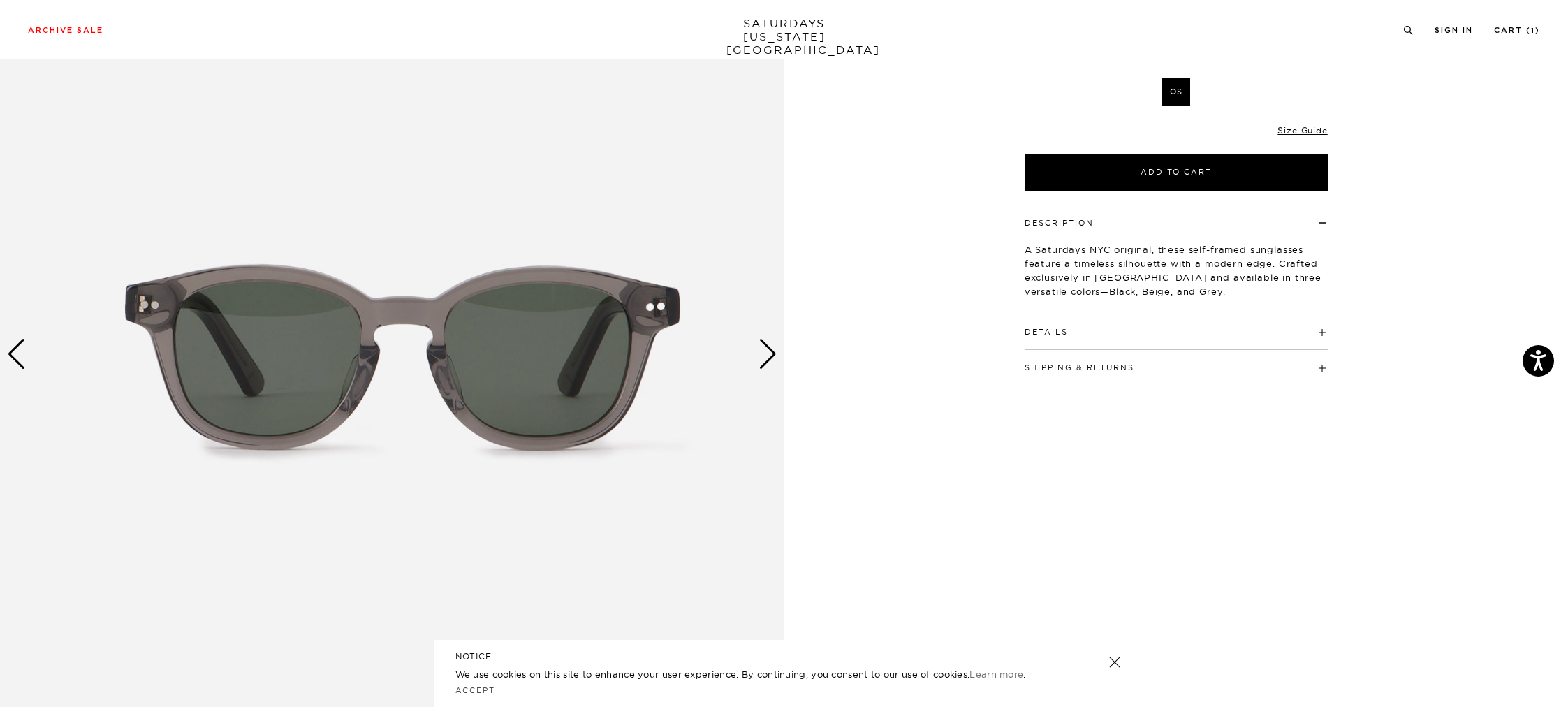
click at [760, 352] on div "Next slide" at bounding box center [768, 353] width 19 height 30
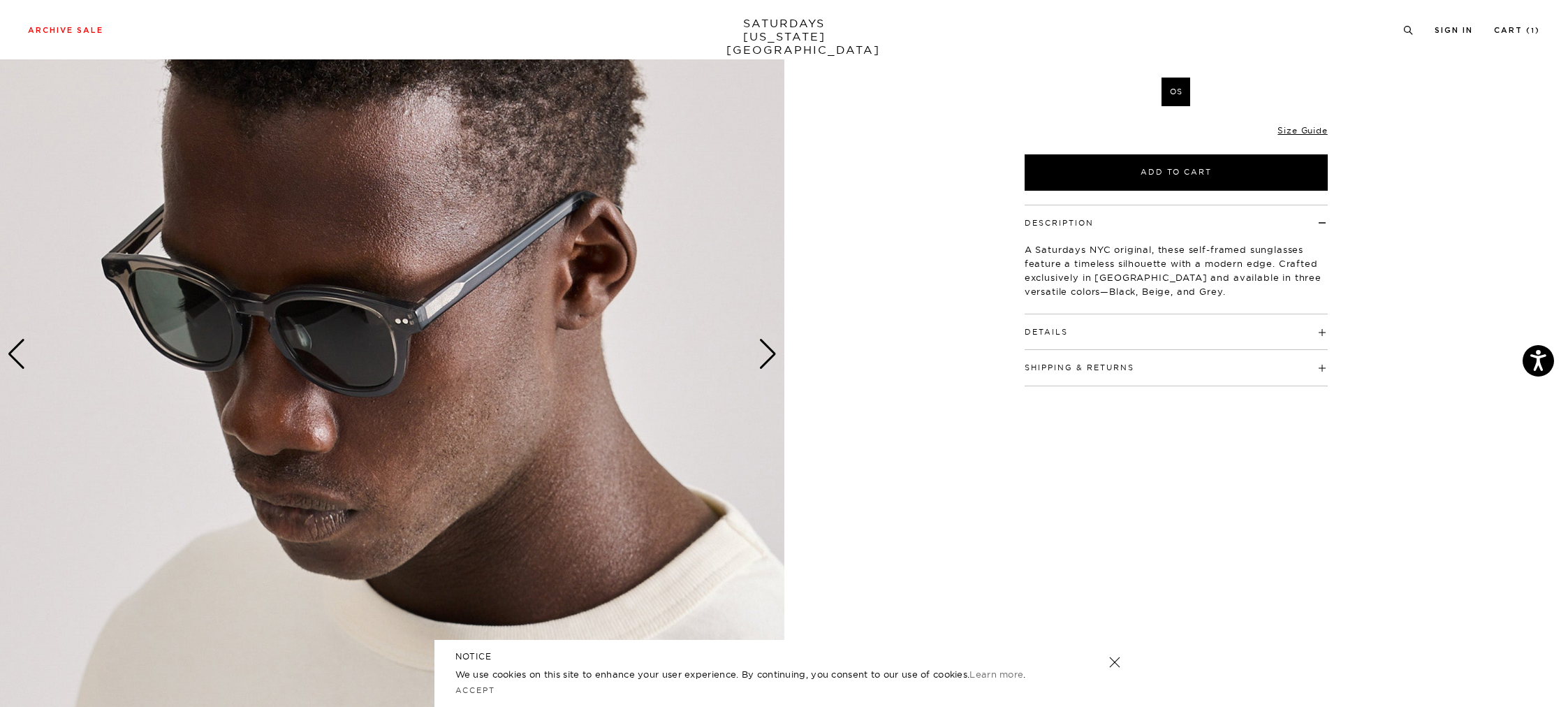
click at [765, 352] on div "Next slide" at bounding box center [768, 353] width 19 height 30
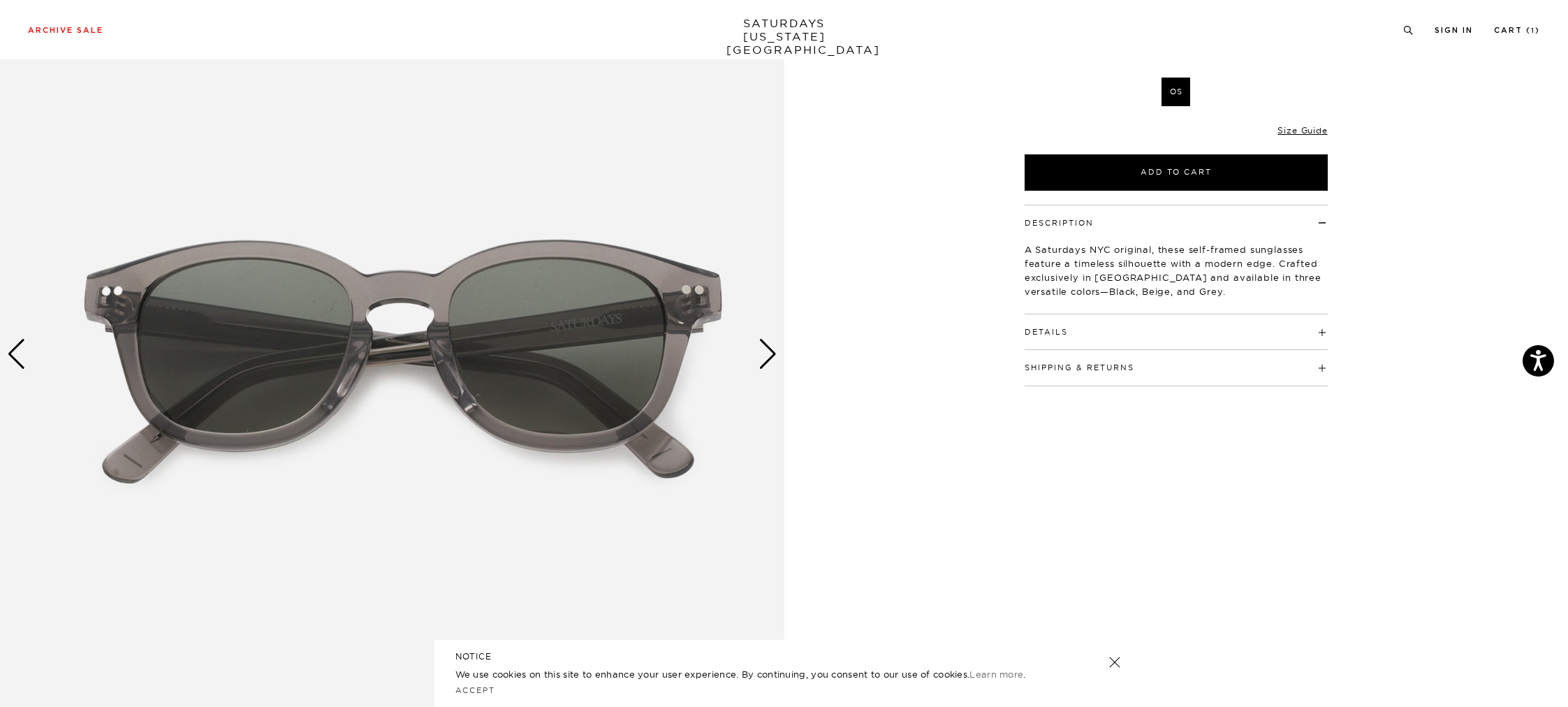
click at [765, 352] on div "Next slide" at bounding box center [768, 353] width 19 height 30
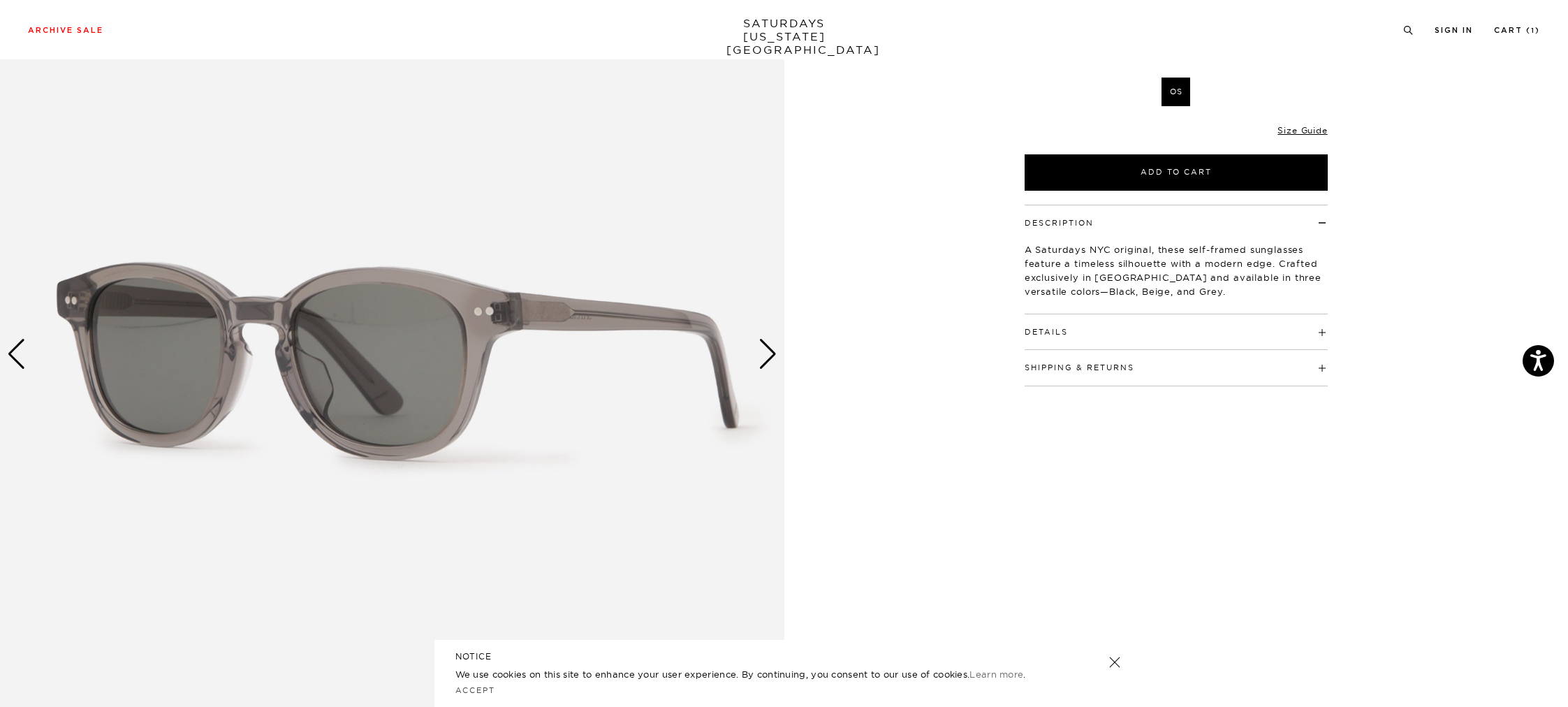
click at [766, 352] on div "Next slide" at bounding box center [768, 353] width 19 height 30
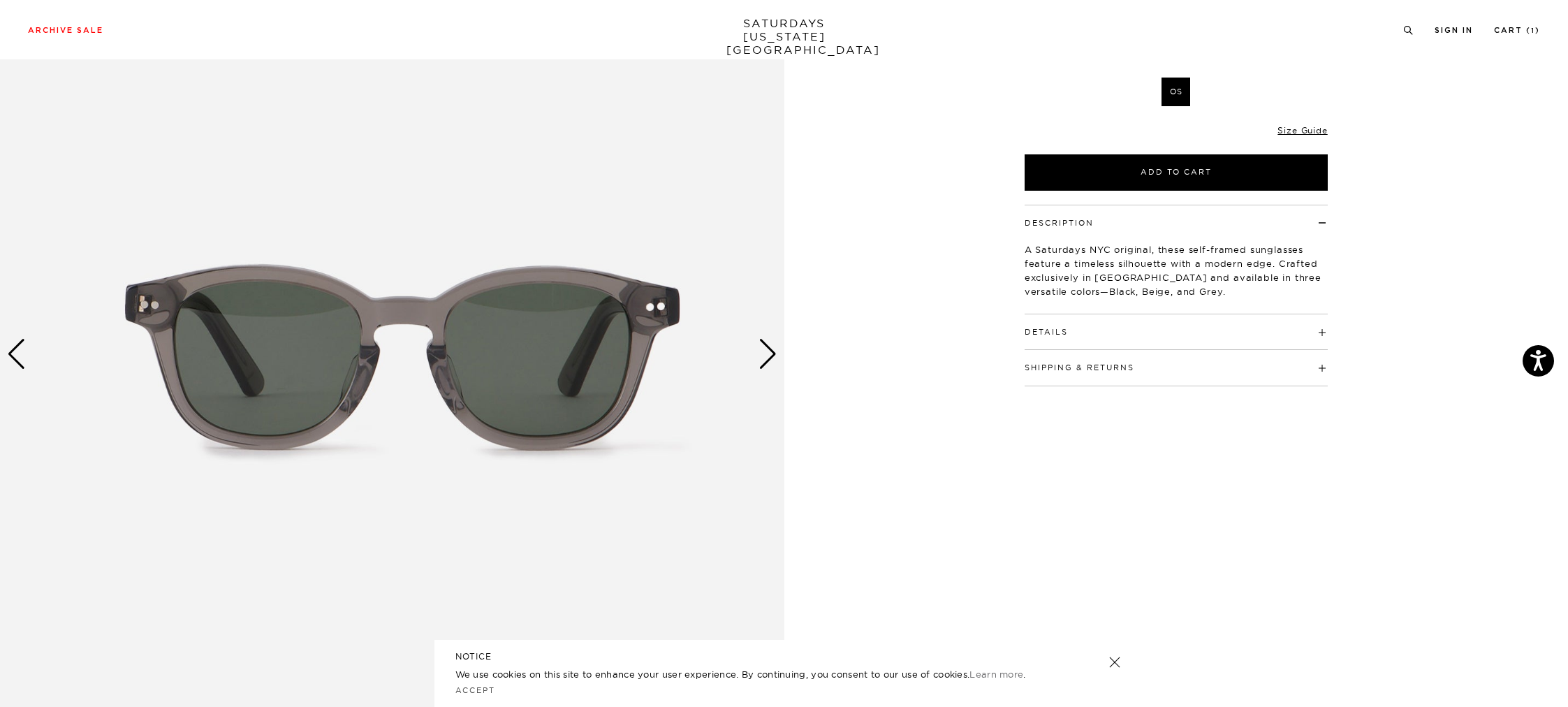
click at [766, 352] on div "Next slide" at bounding box center [768, 353] width 19 height 30
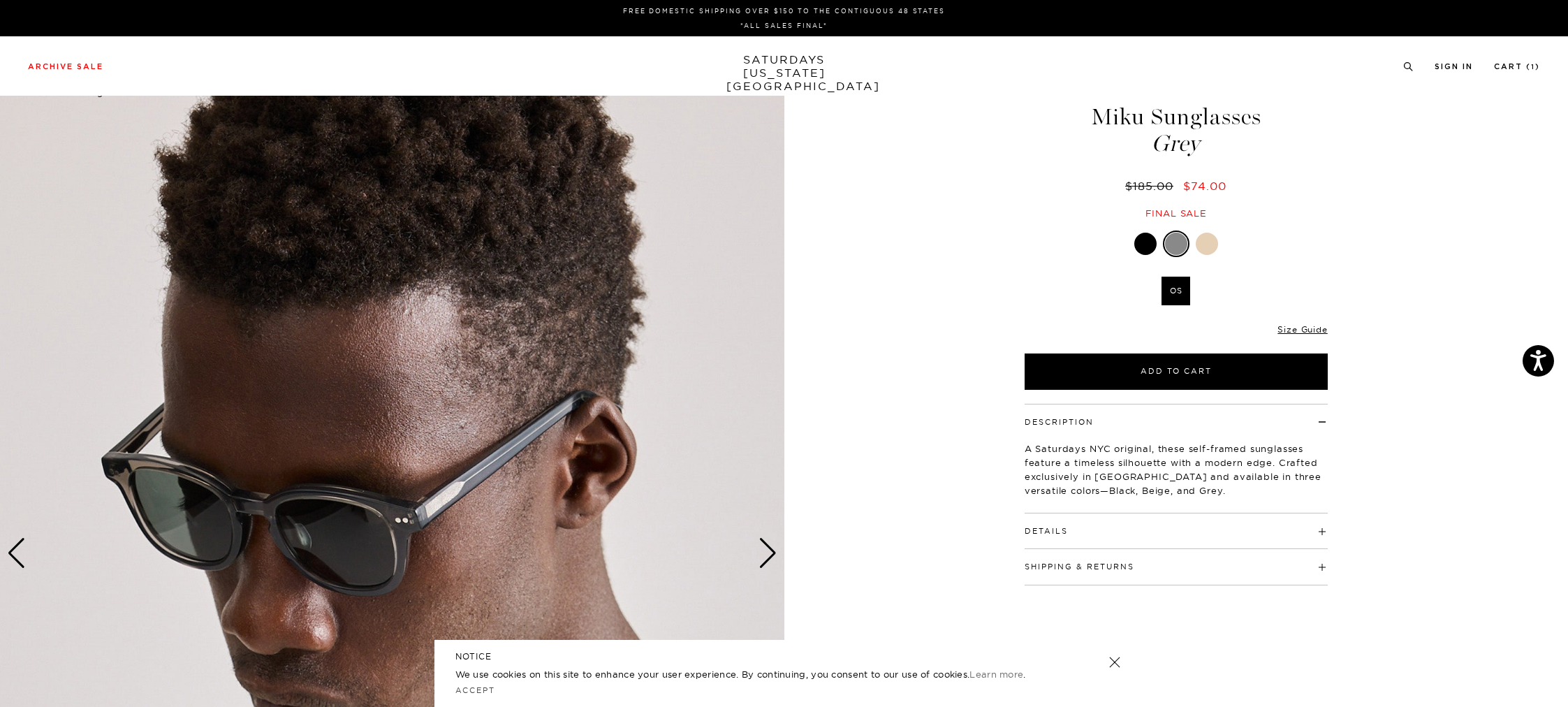
scroll to position [0, 0]
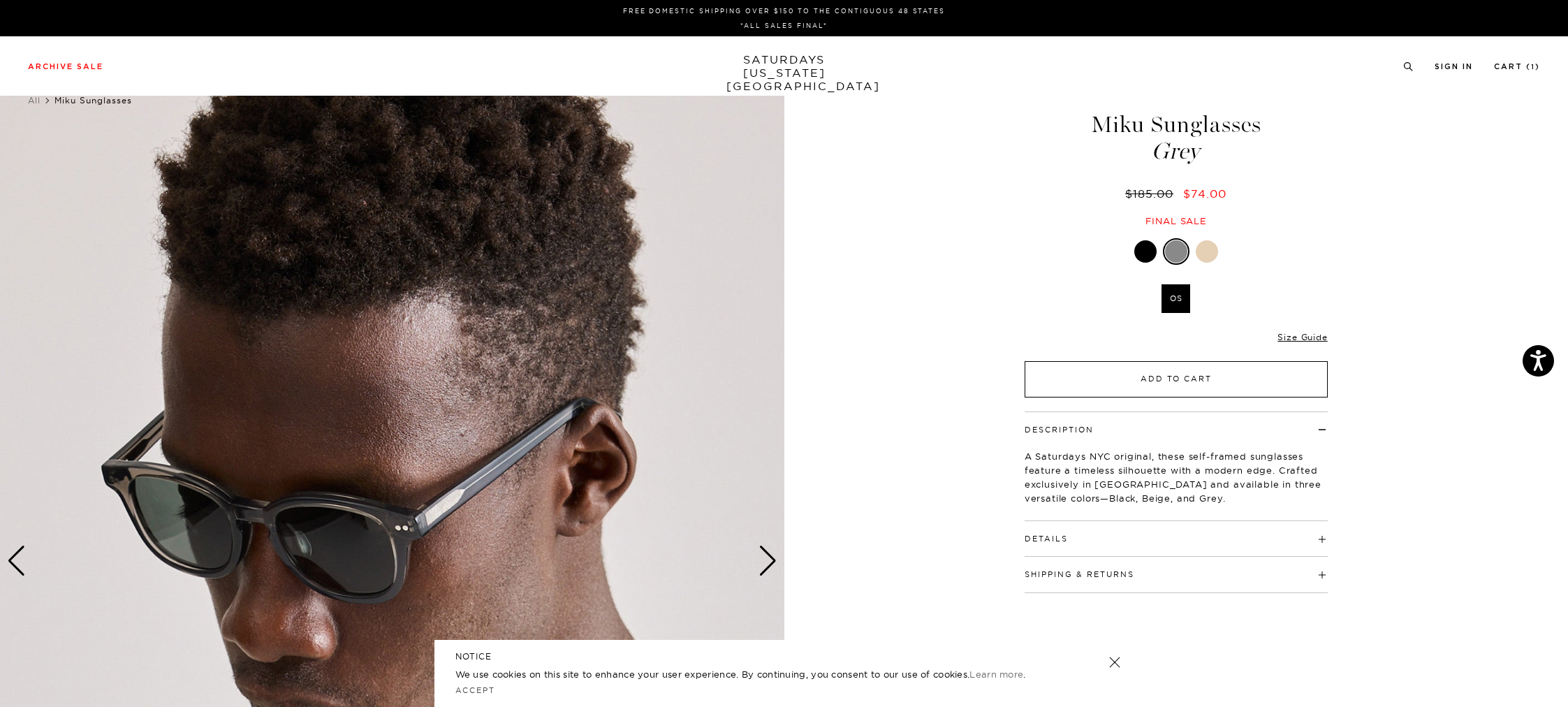
click at [1185, 374] on button "Add to Cart" at bounding box center [1176, 379] width 303 height 37
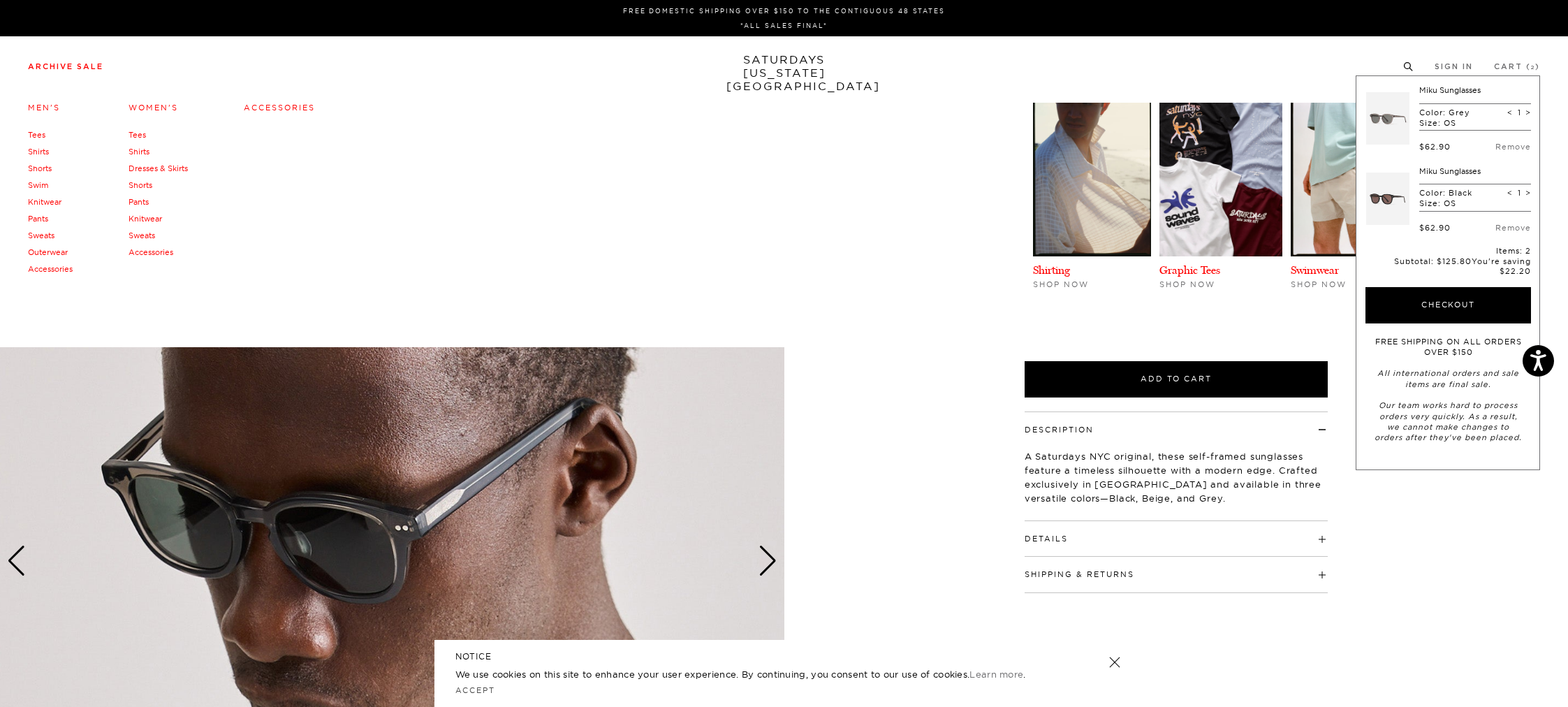
click at [48, 107] on link "Men's" at bounding box center [43, 107] width 32 height 10
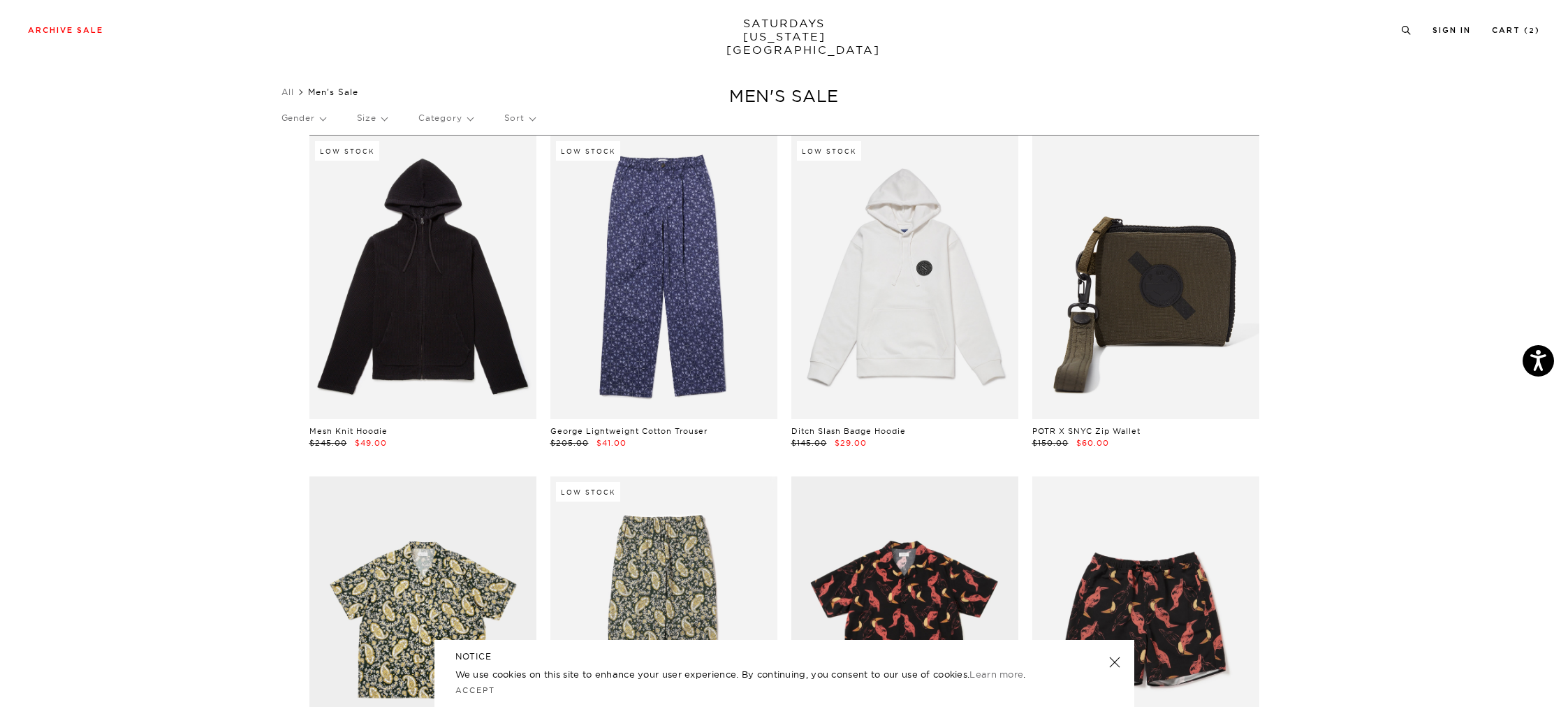
scroll to position [10, 0]
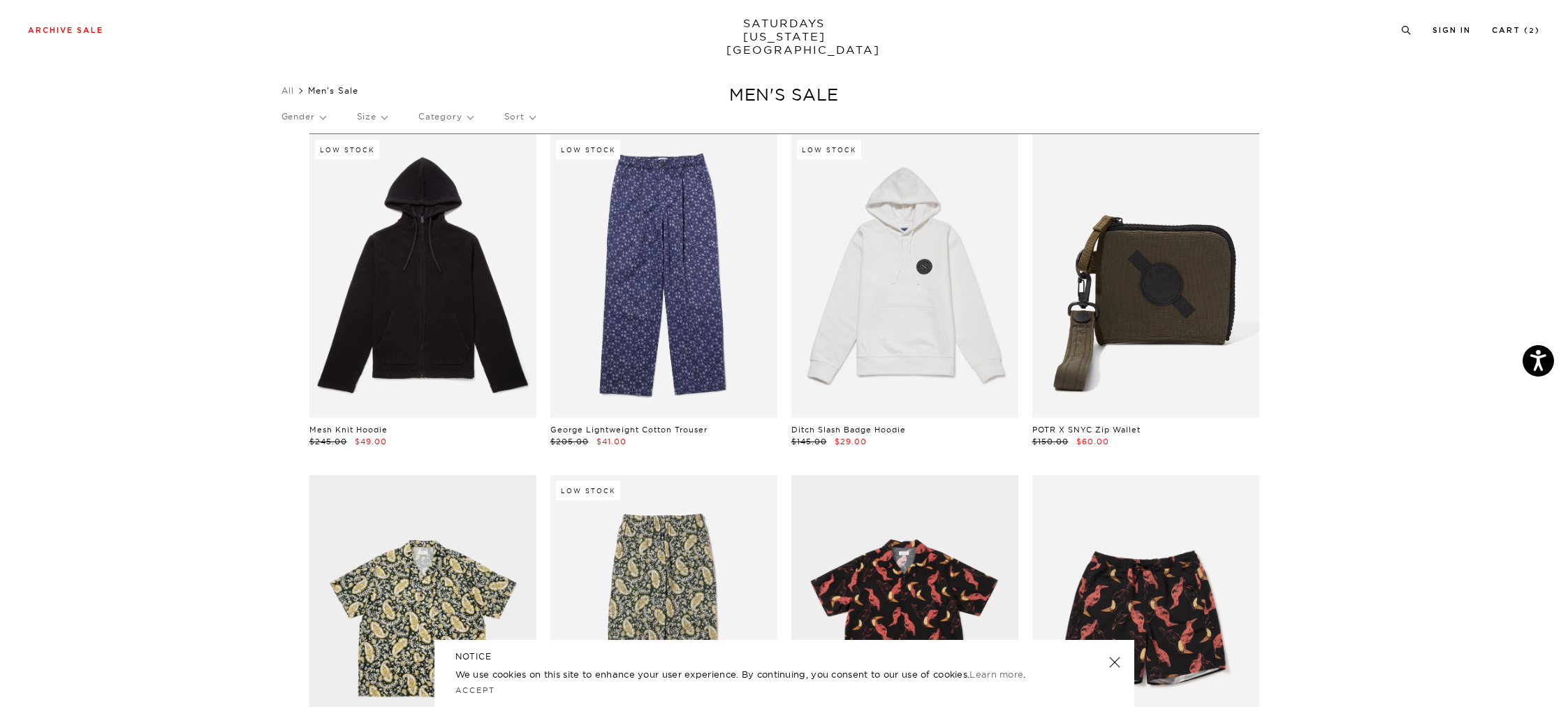
click at [313, 114] on p "Gender" at bounding box center [304, 117] width 44 height 32
click at [295, 163] on p "Mens" at bounding box center [324, 164] width 83 height 18
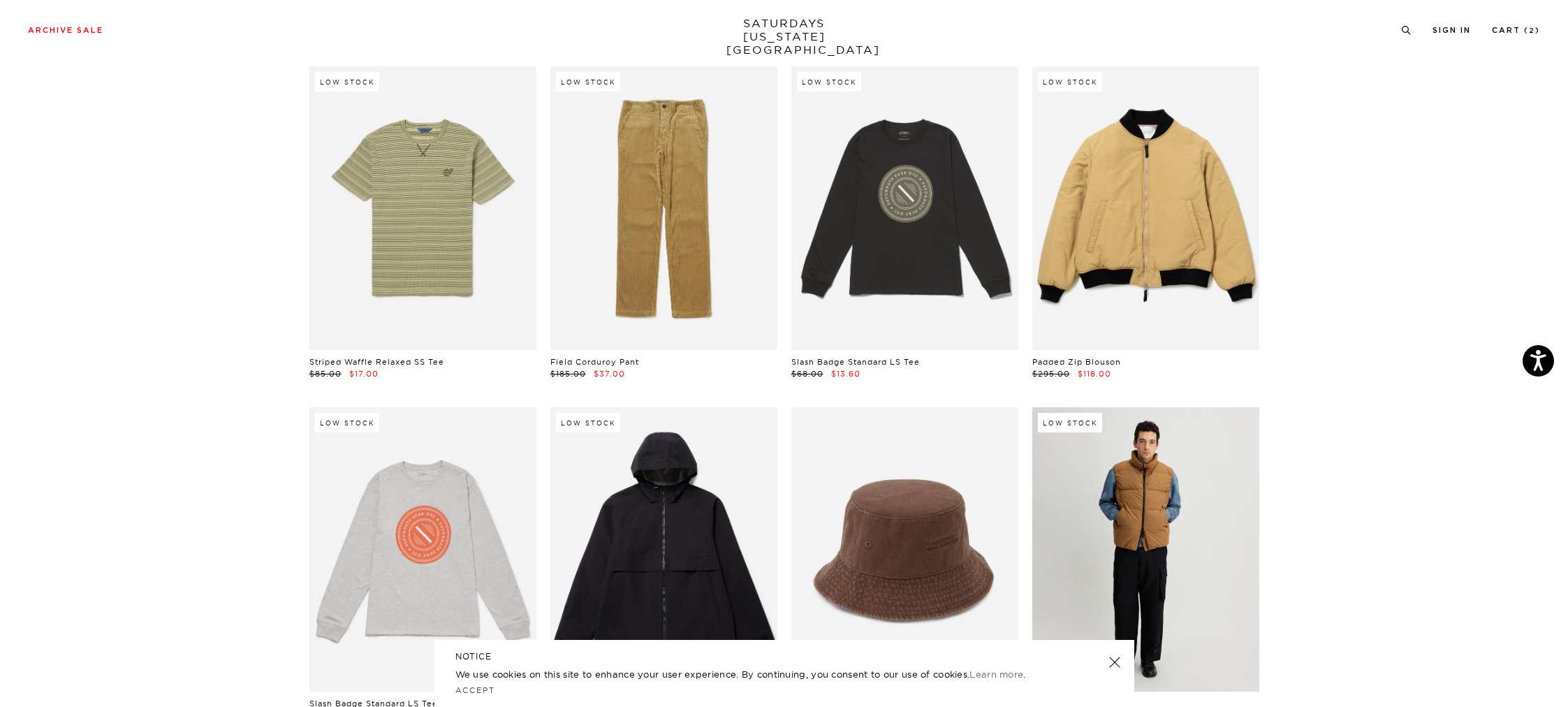
scroll to position [6260, 0]
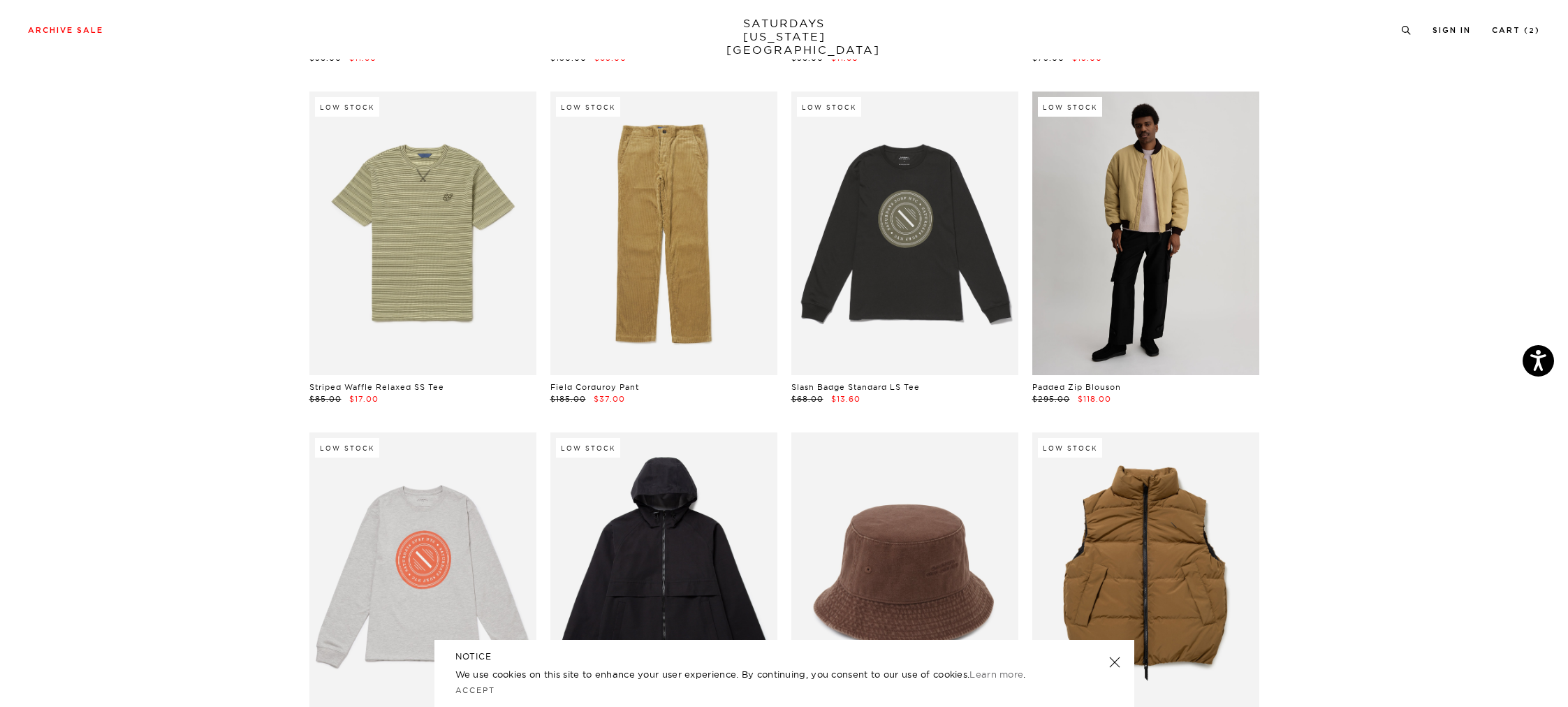
click at [1197, 271] on link at bounding box center [1145, 233] width 227 height 283
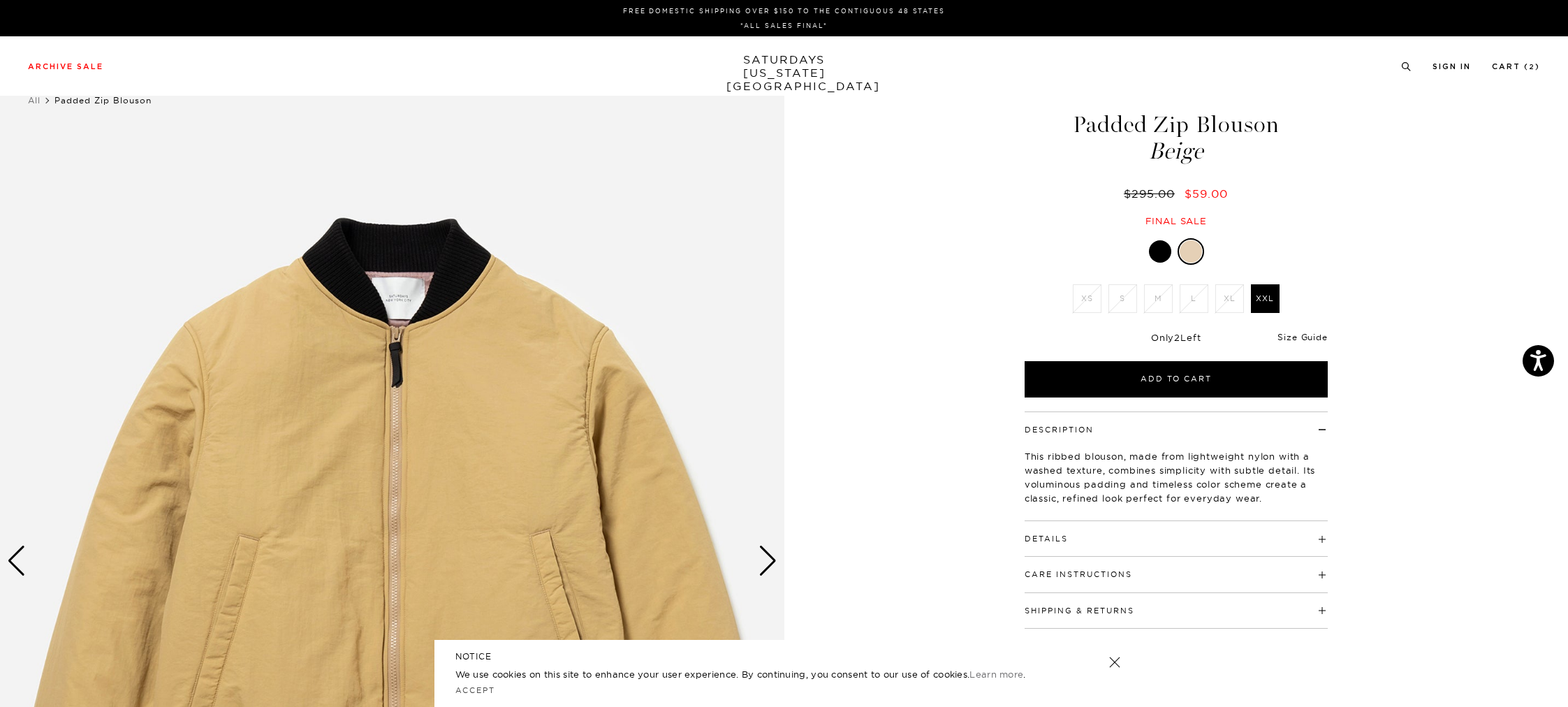
click at [1305, 339] on link "Size Guide" at bounding box center [1302, 337] width 50 height 10
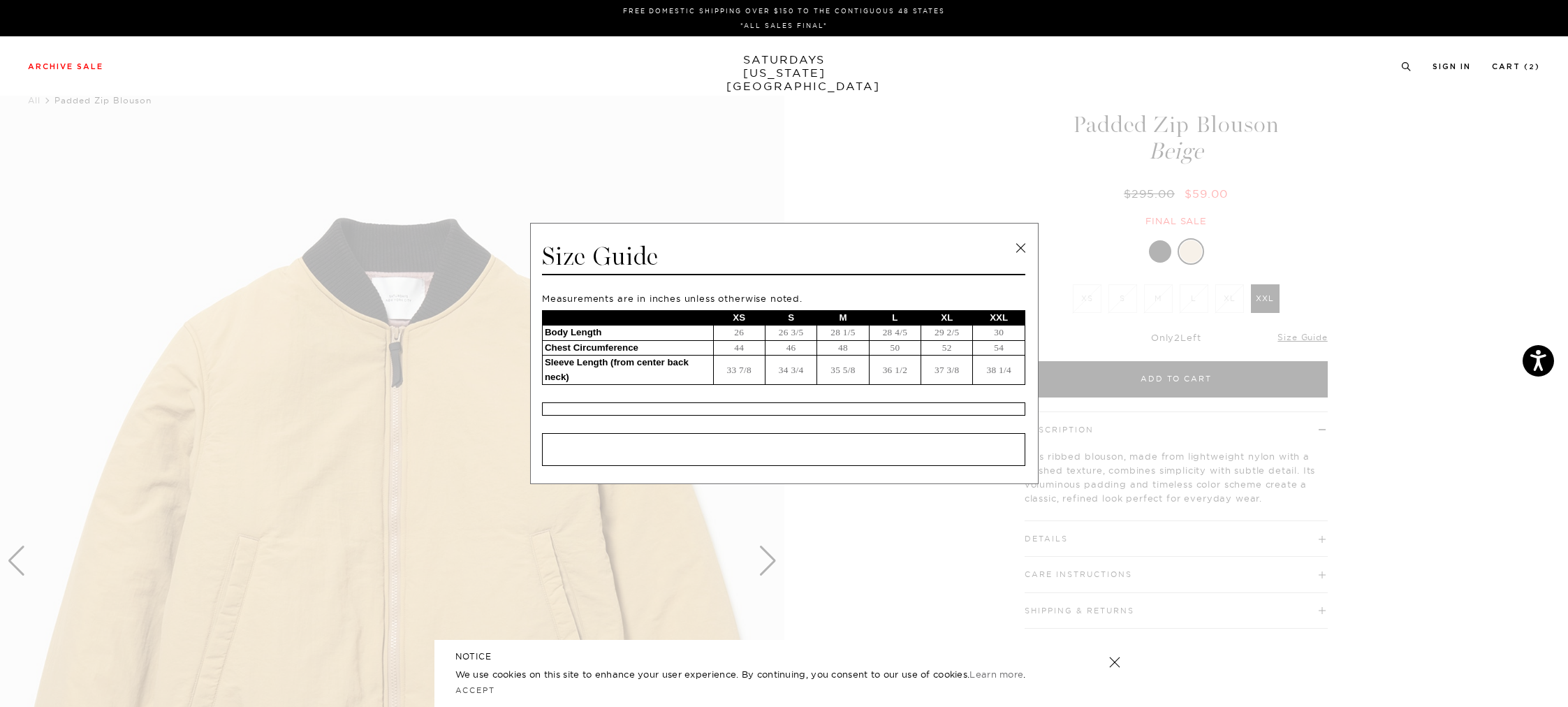
click at [1018, 243] on link at bounding box center [1020, 248] width 21 height 21
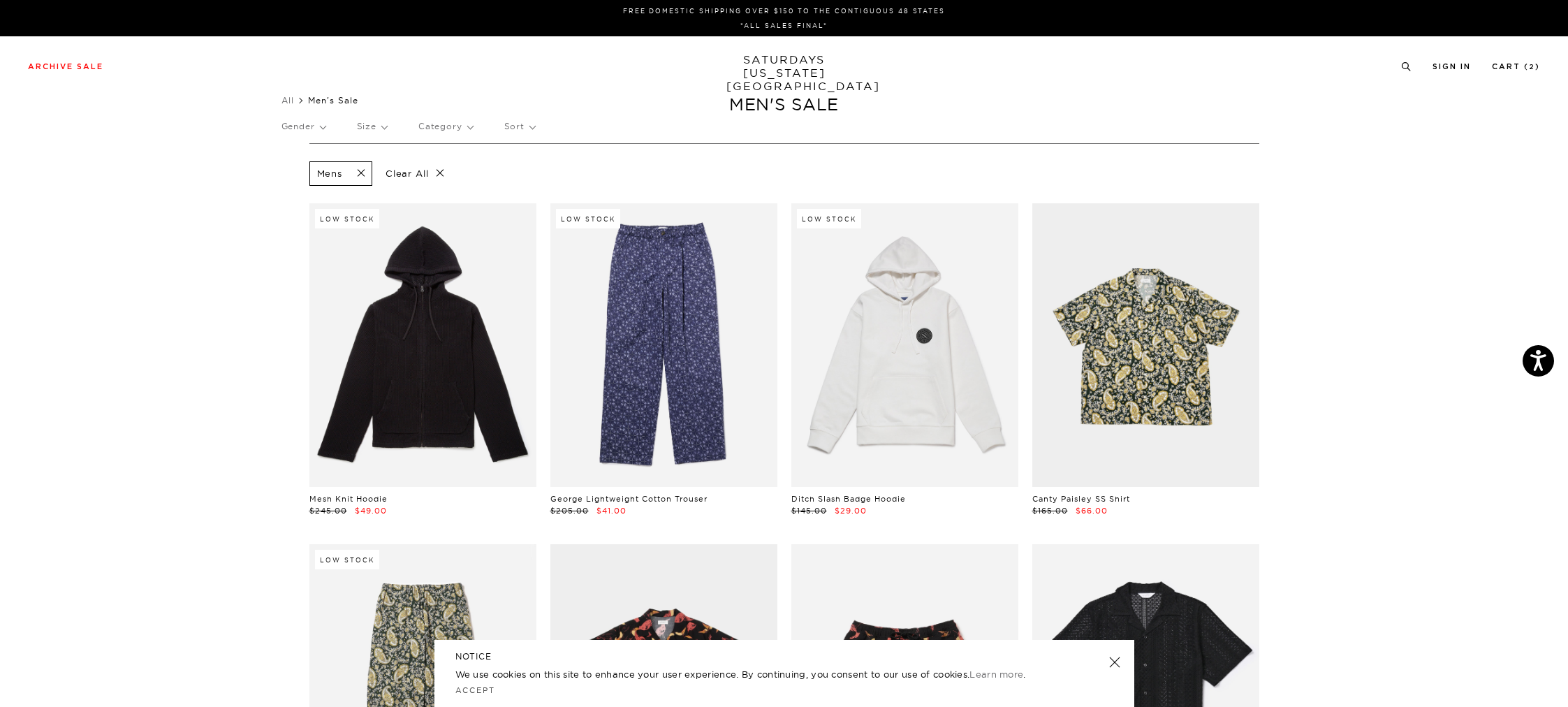
click at [524, 127] on p "Sort" at bounding box center [519, 126] width 30 height 32
click at [551, 209] on p "Price (Lowest-highest)" at bounding box center [557, 210] width 107 height 18
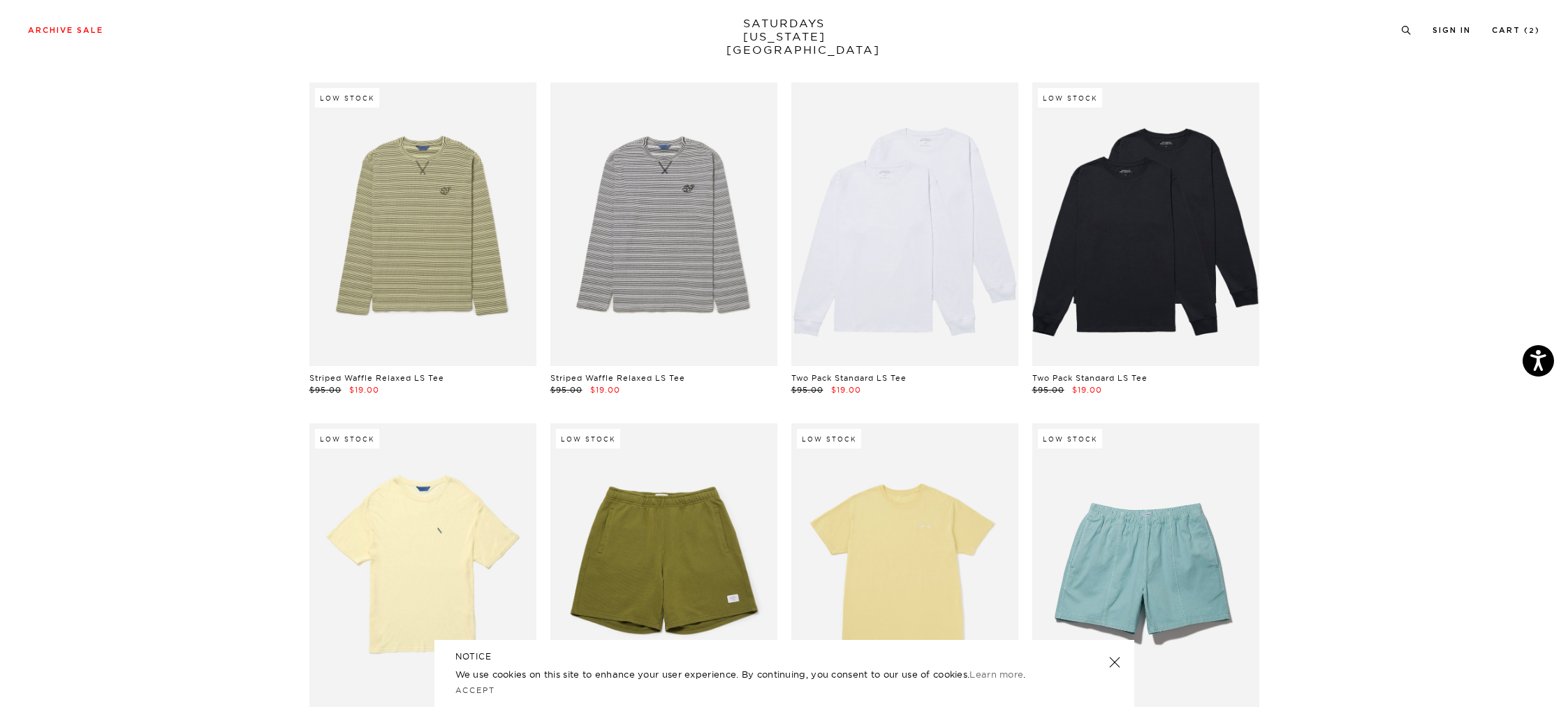
scroll to position [1448, 0]
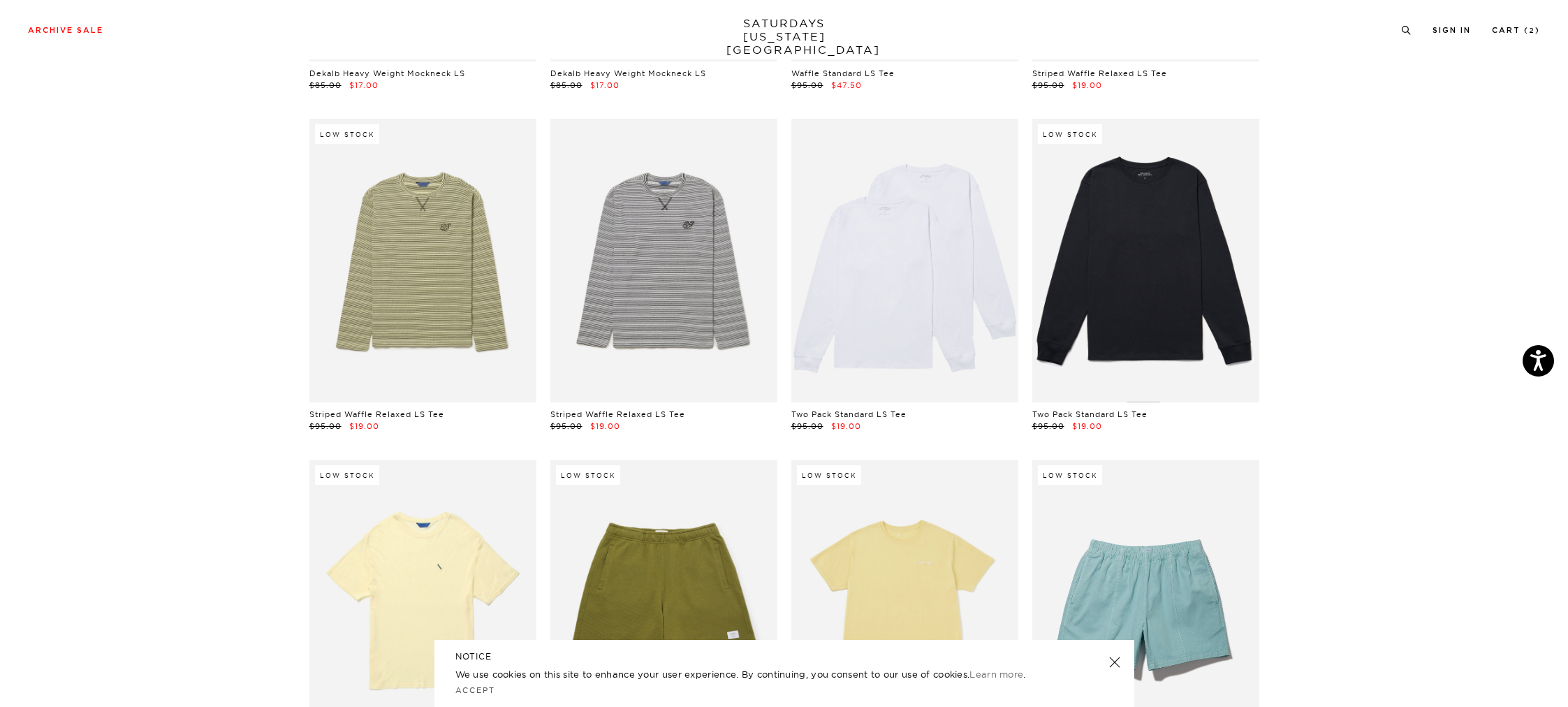
click at [1090, 351] on link at bounding box center [1145, 260] width 227 height 283
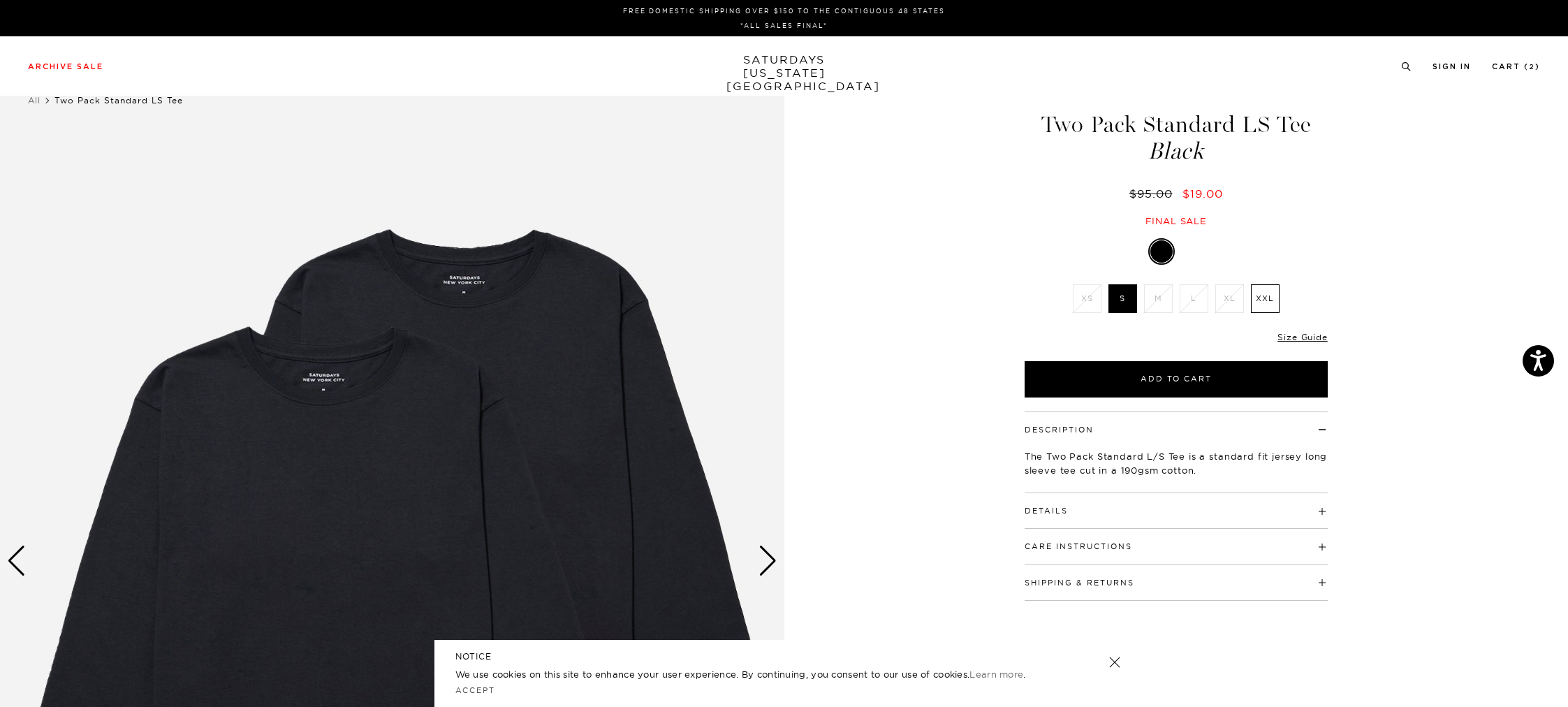
click at [1191, 250] on div at bounding box center [1192, 251] width 23 height 23
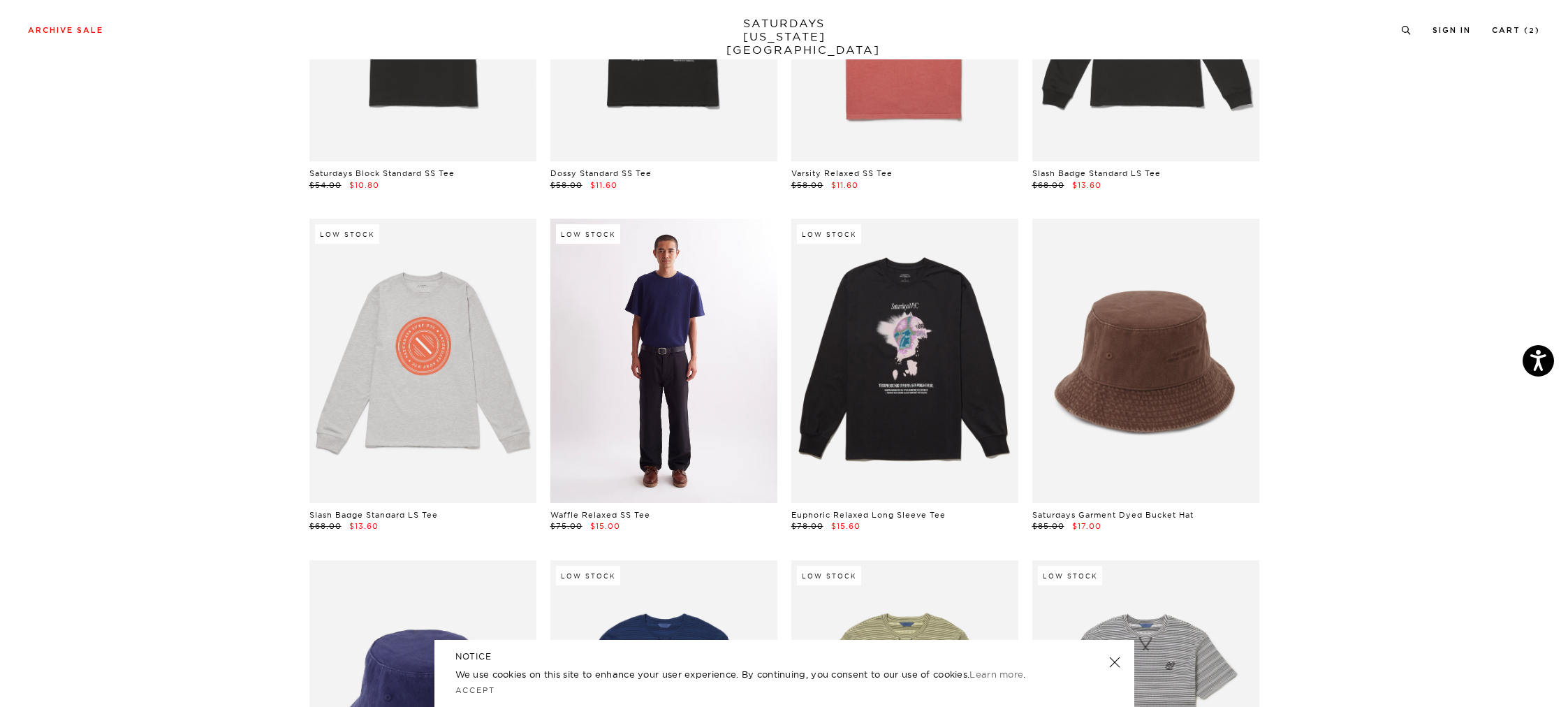
scroll to position [334, 0]
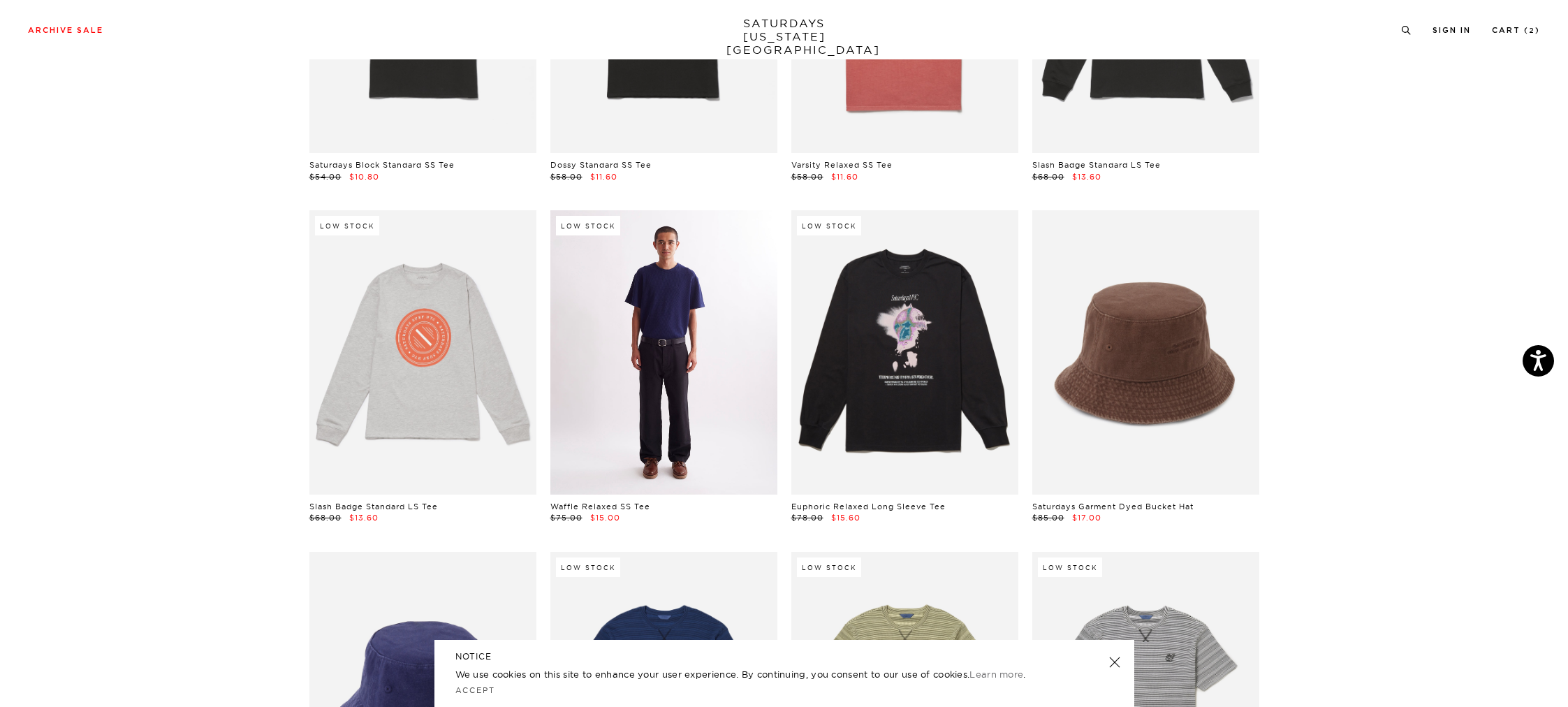
click at [724, 384] on link at bounding box center [664, 352] width 227 height 283
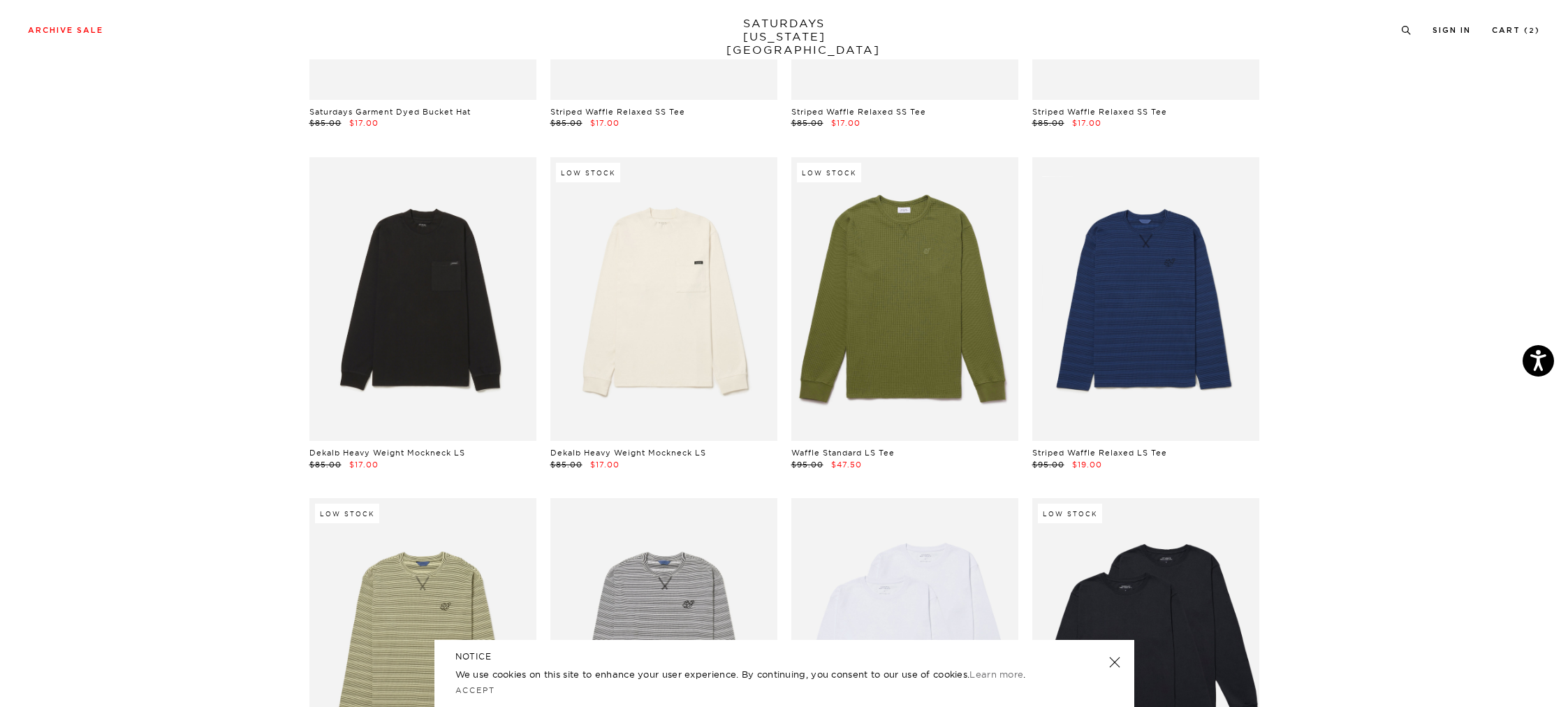
scroll to position [1088, 0]
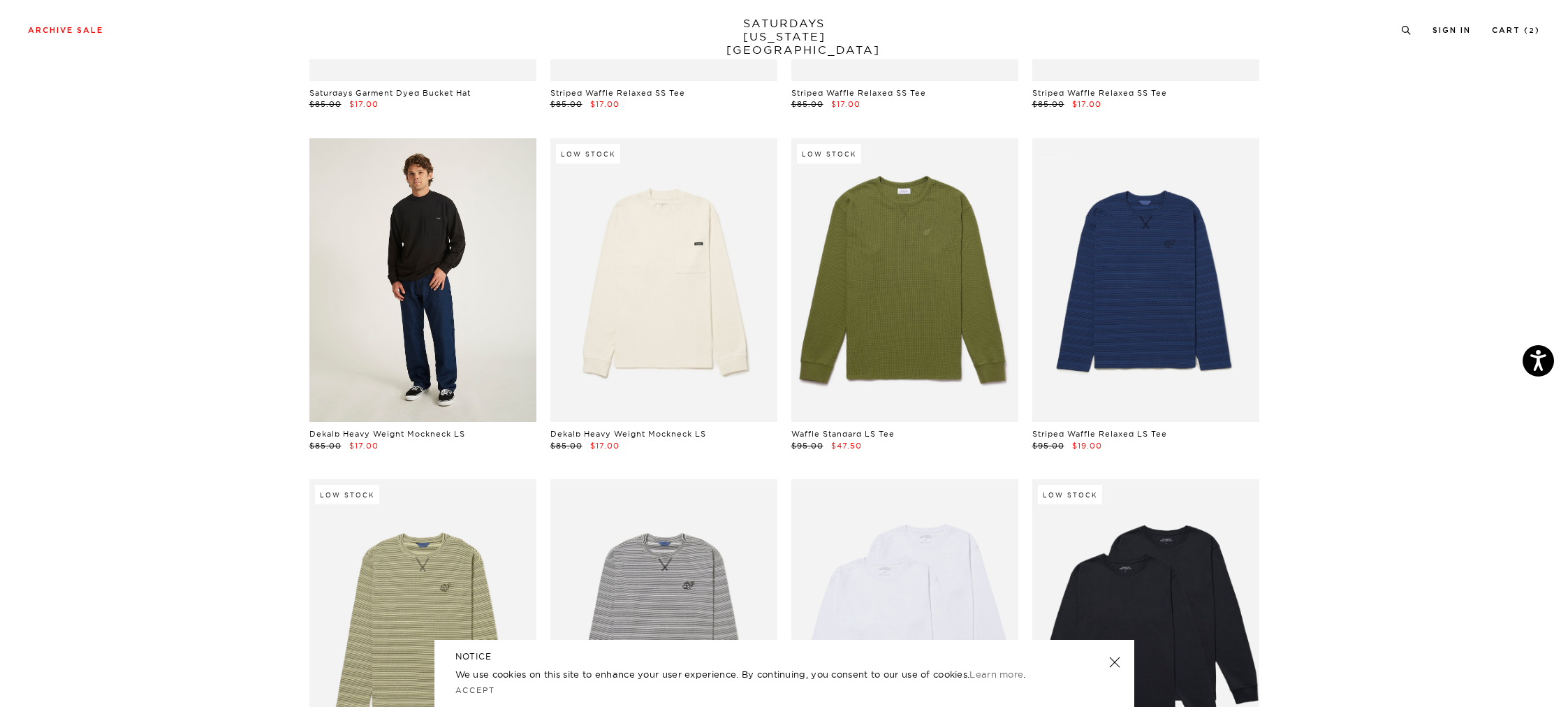
click at [386, 326] on link at bounding box center [423, 280] width 227 height 283
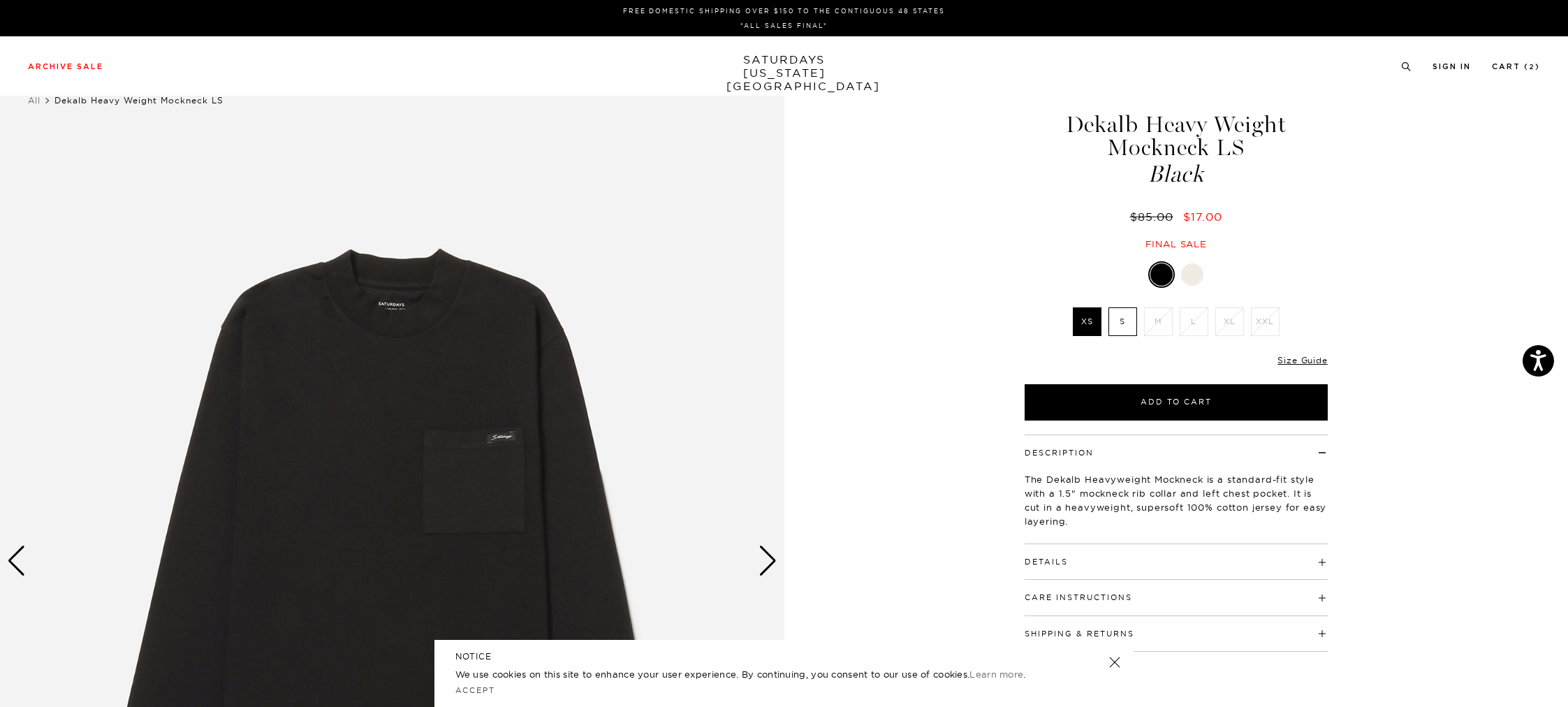
click at [1193, 281] on div at bounding box center [1192, 275] width 23 height 23
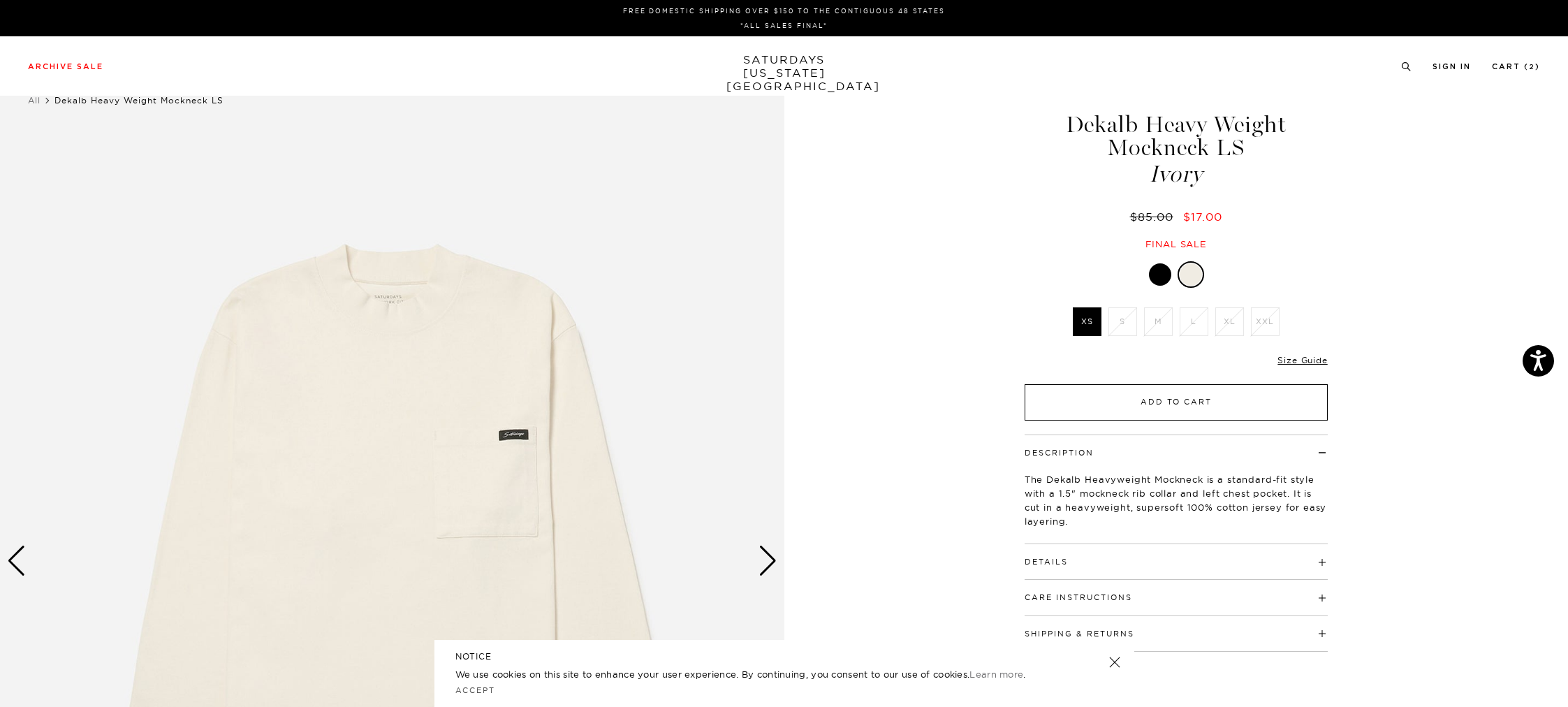
click at [1182, 402] on button "Add to Cart" at bounding box center [1176, 403] width 303 height 37
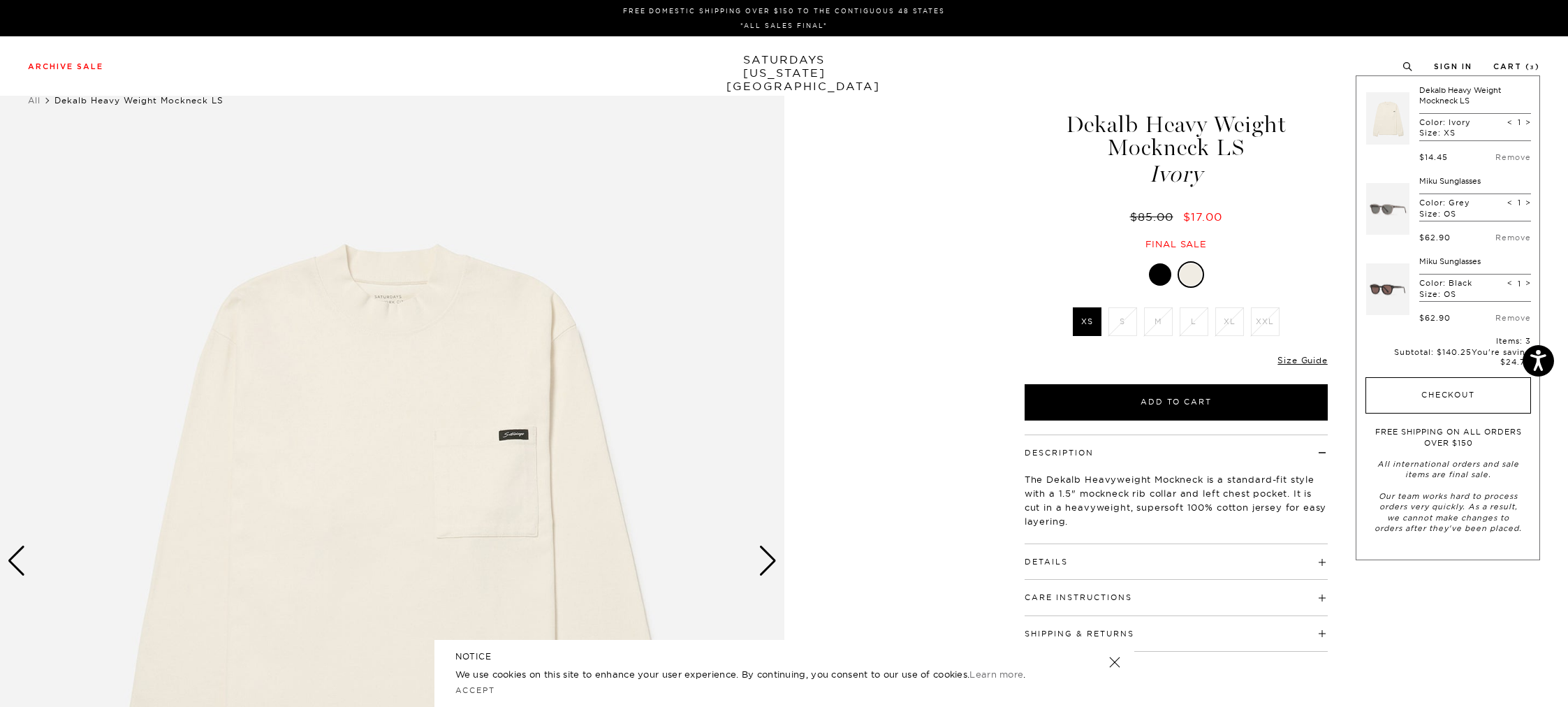
click at [1446, 400] on button "Checkout" at bounding box center [1448, 396] width 165 height 37
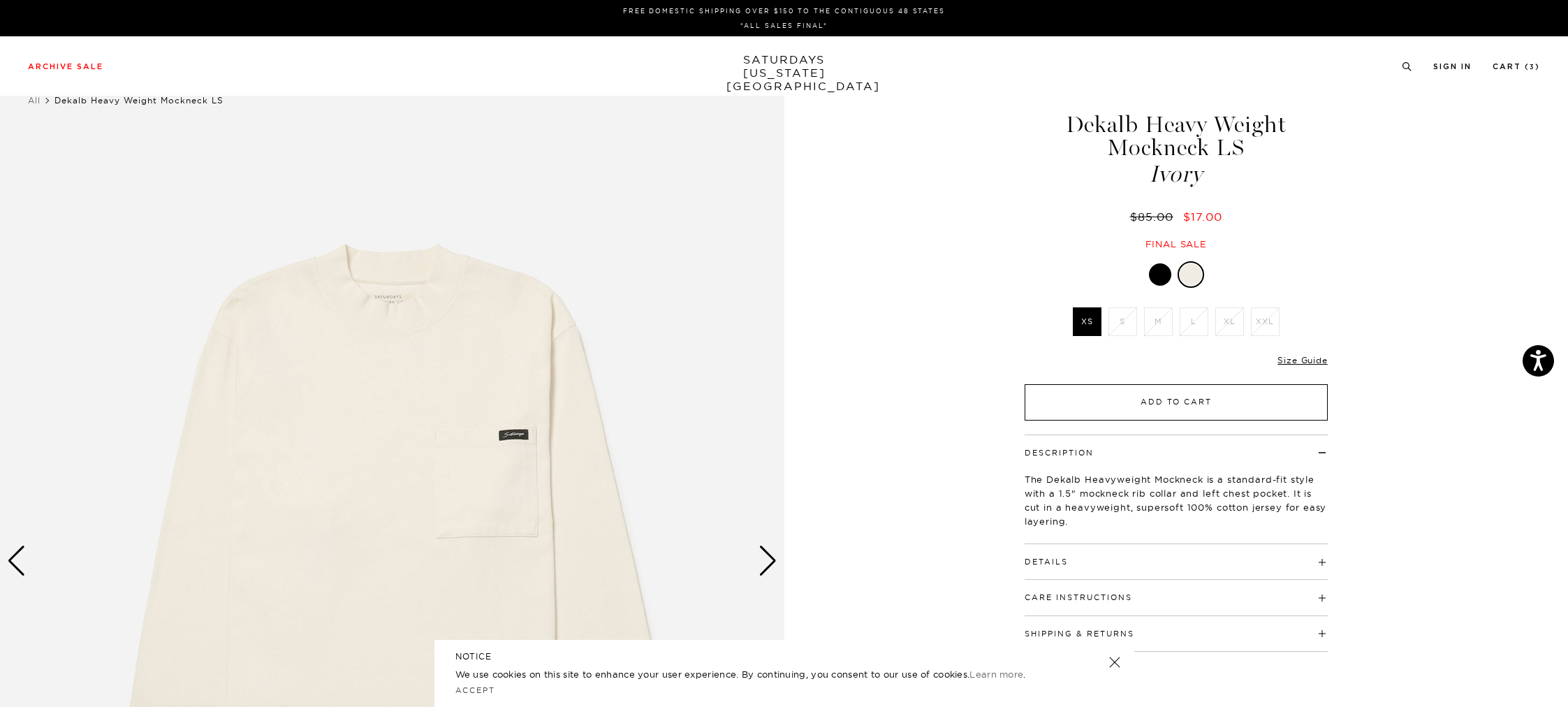
click at [1181, 405] on button "Add to Cart" at bounding box center [1176, 403] width 303 height 37
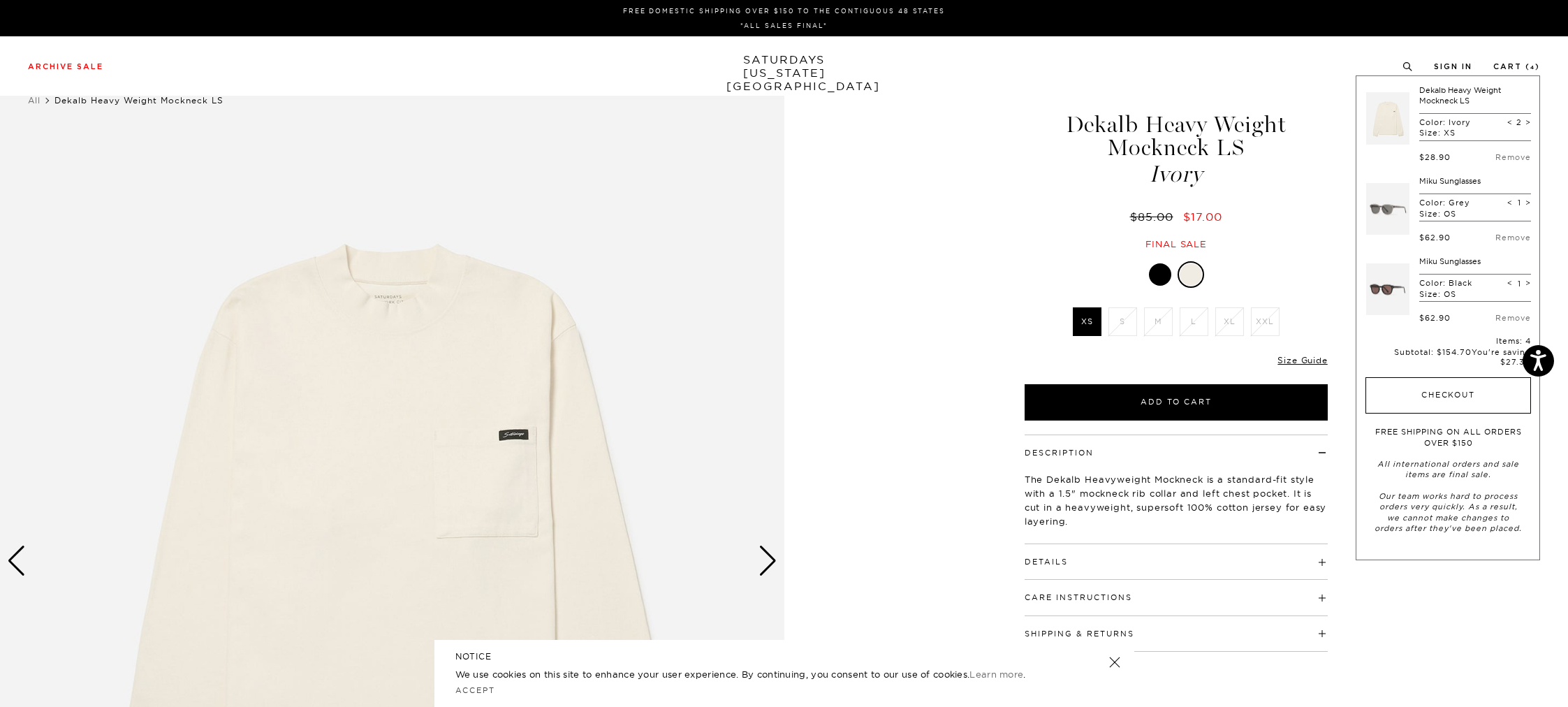
click at [1423, 395] on button "Checkout" at bounding box center [1448, 396] width 165 height 37
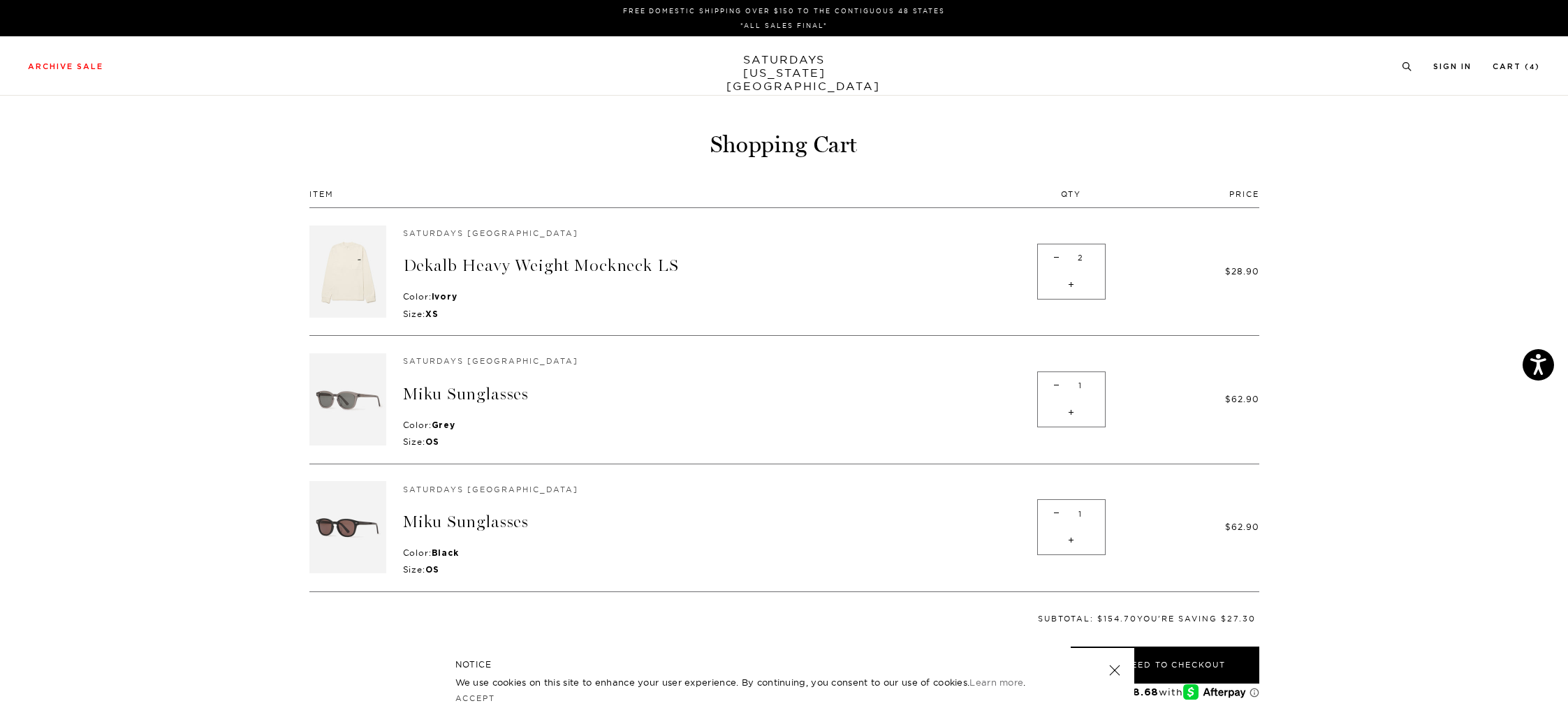
click at [1058, 257] on span "-" at bounding box center [1057, 257] width 19 height 27
type input "1"
click at [1055, 257] on div "- 1 +" at bounding box center [1071, 271] width 69 height 56
click at [1055, 258] on span "-" at bounding box center [1057, 257] width 19 height 27
type input "0"
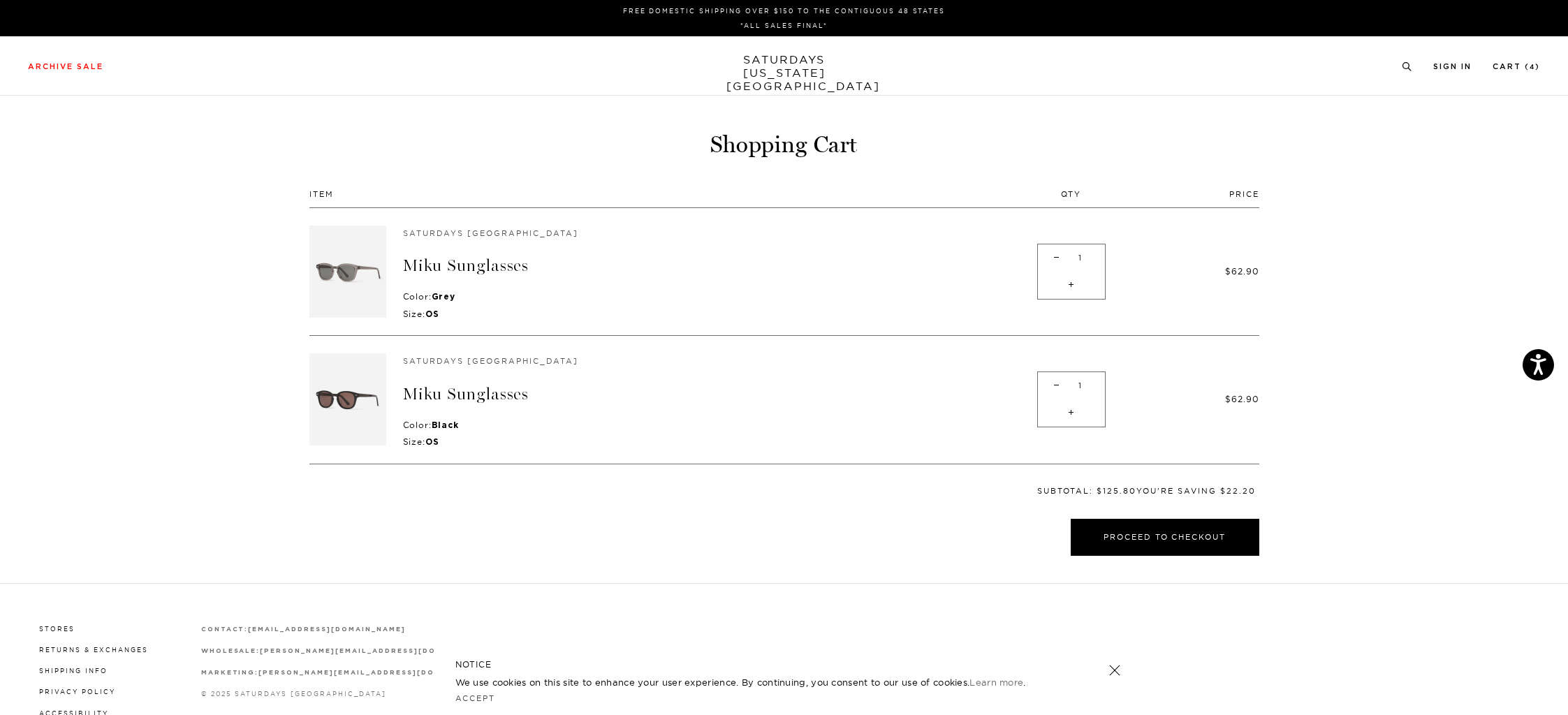
click at [1057, 258] on span "-" at bounding box center [1057, 257] width 19 height 27
type input "0"
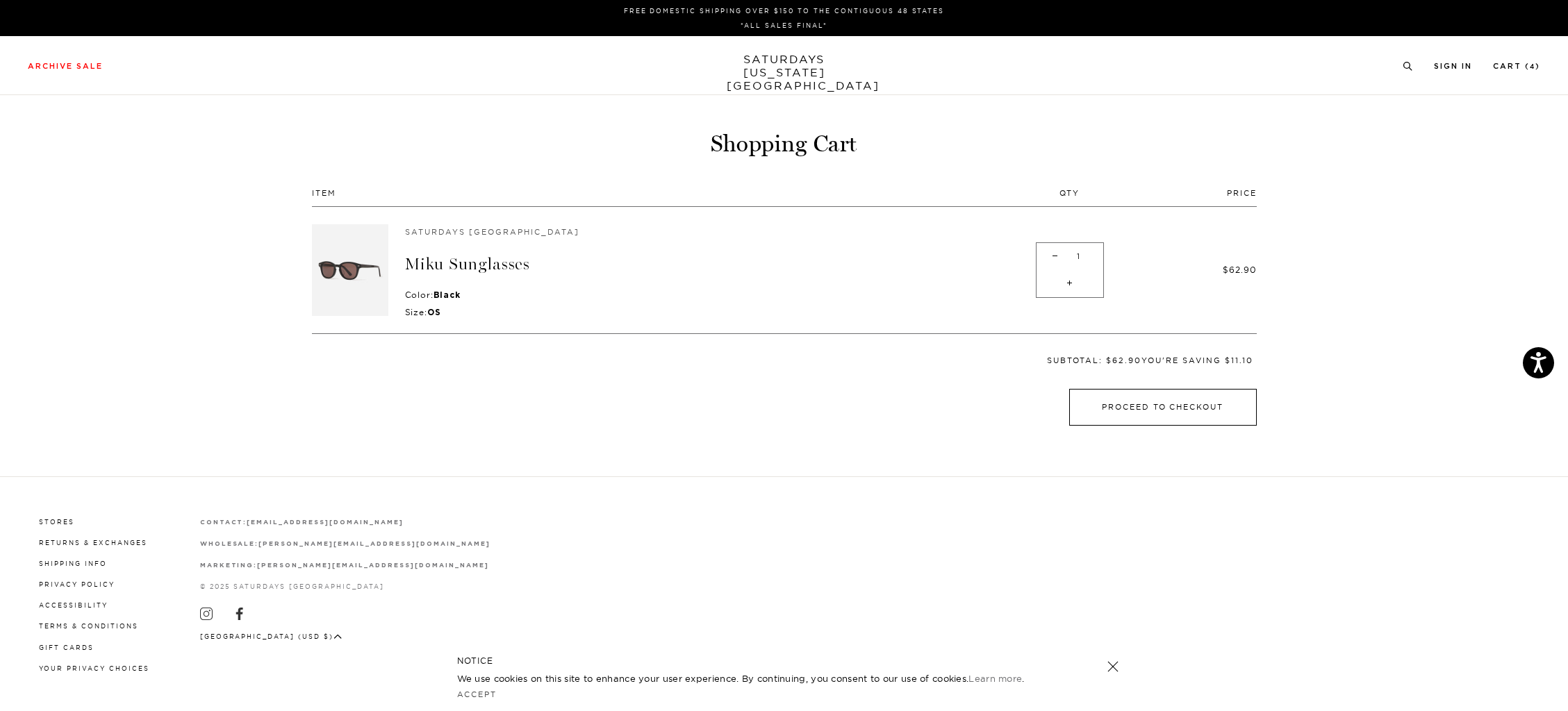
click at [1159, 413] on button "Proceed to Checkout" at bounding box center [1163, 407] width 188 height 37
